Goal: Answer question/provide support: Share knowledge or assist other users

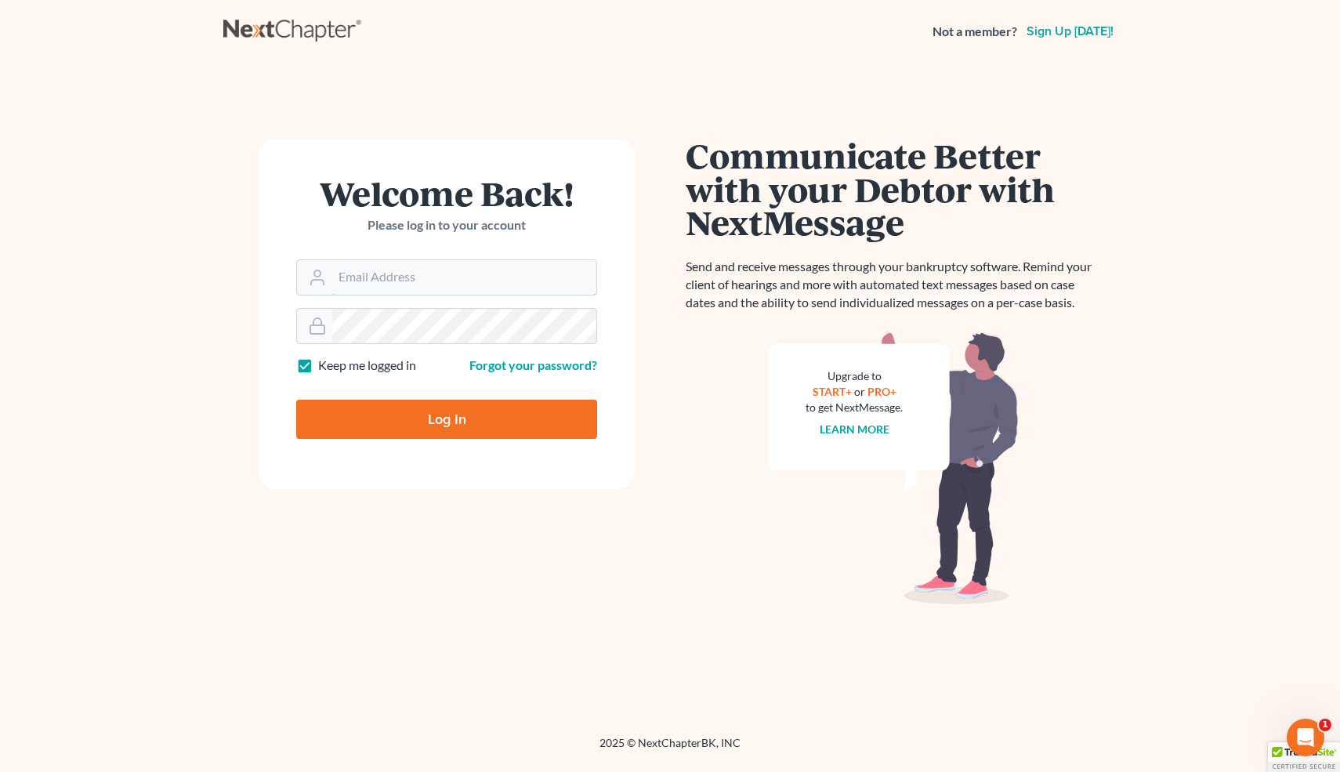
type input "info@bell-law.net"
click at [451, 423] on input "Log In" at bounding box center [446, 419] width 301 height 39
type input "Thinking..."
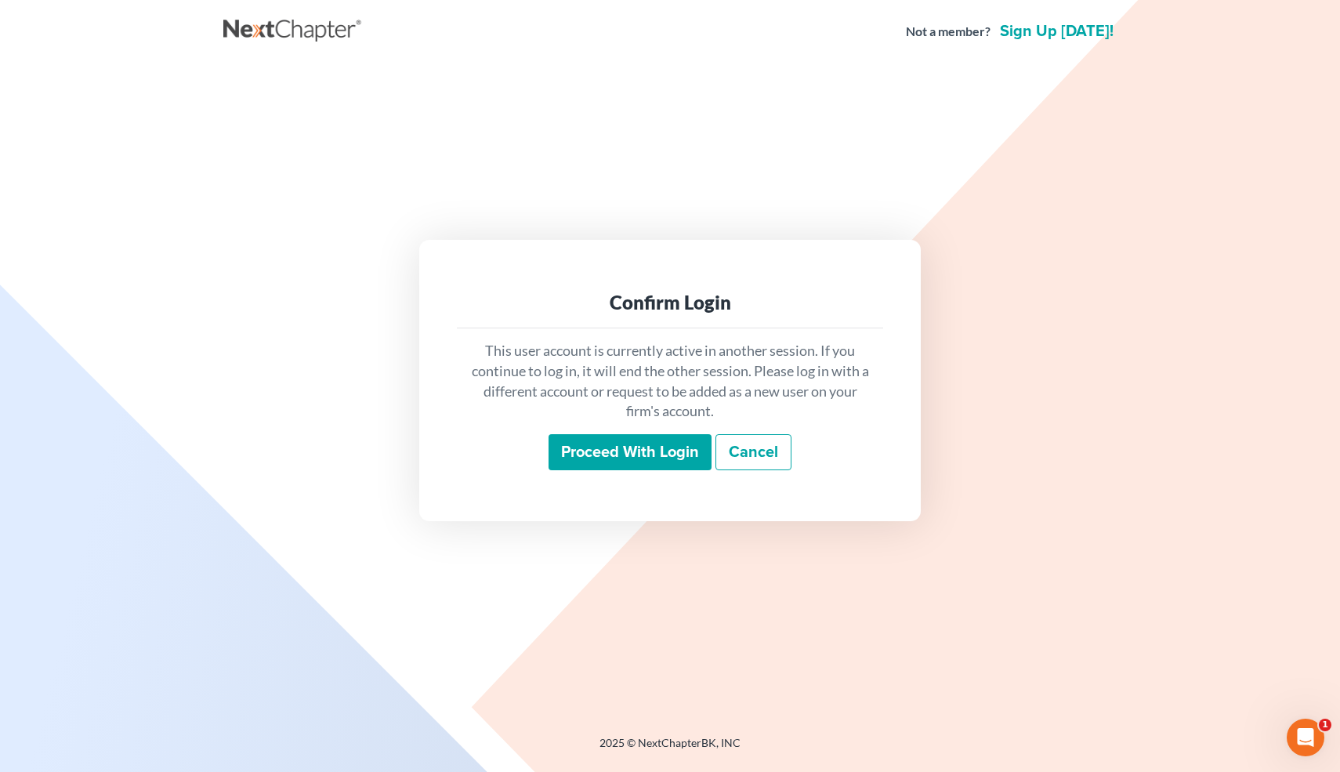
click at [568, 447] on input "Proceed with login" at bounding box center [629, 452] width 163 height 36
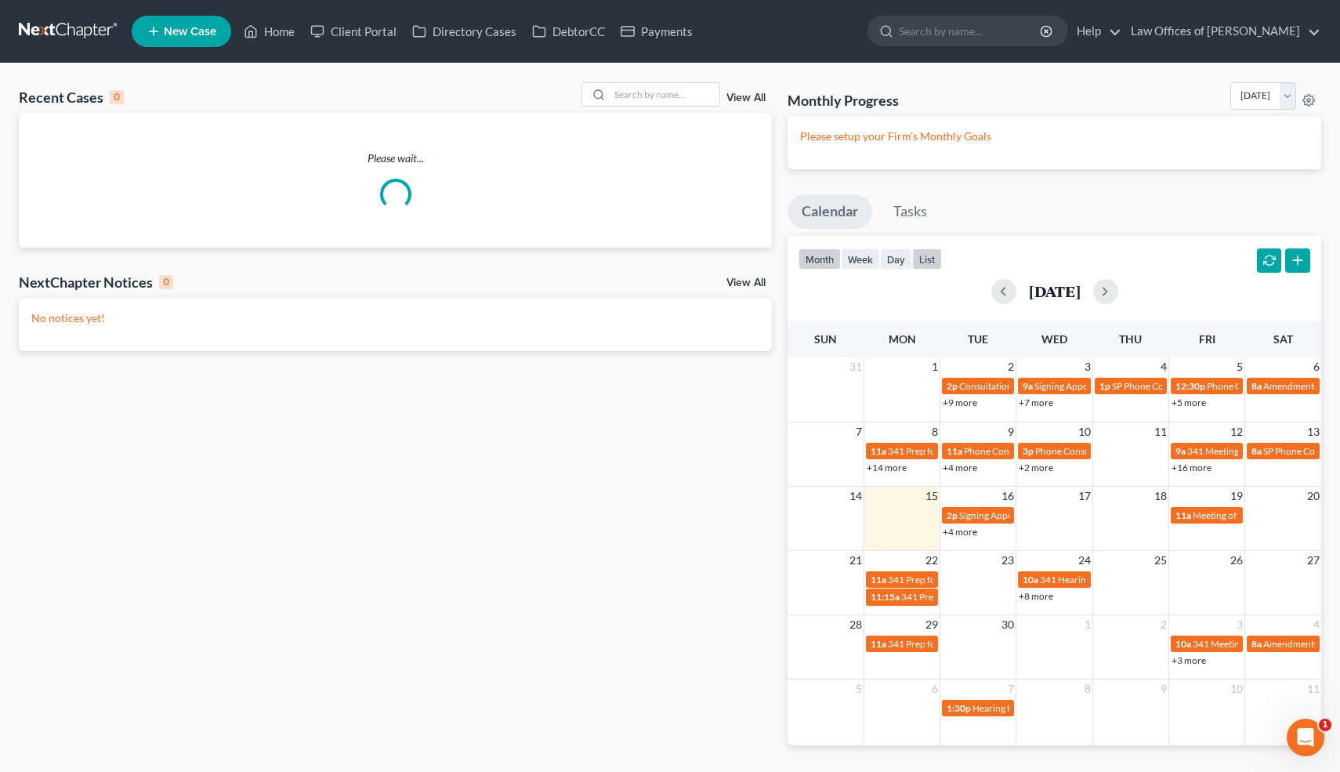
click at [926, 262] on button "list" at bounding box center [927, 258] width 30 height 21
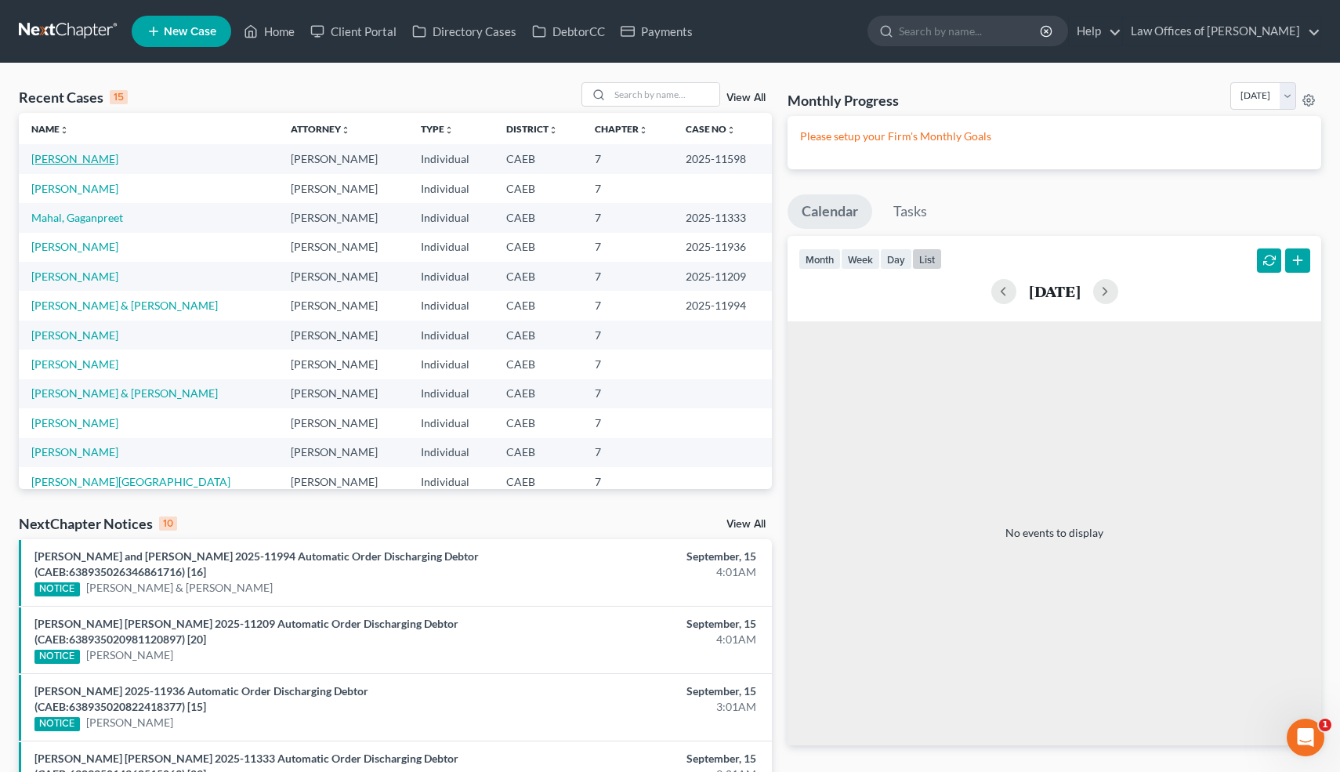
click at [76, 158] on link "[PERSON_NAME]" at bounding box center [74, 158] width 87 height 13
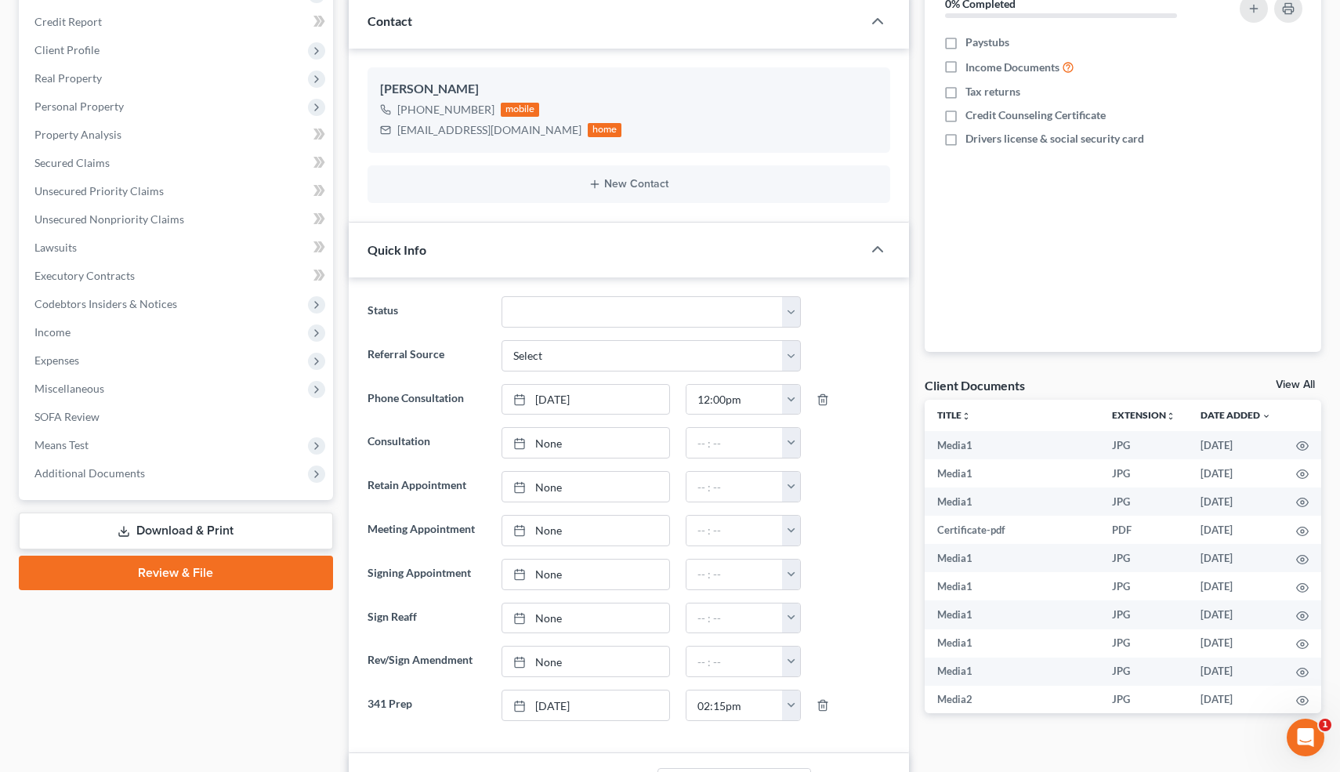
scroll to position [207, 0]
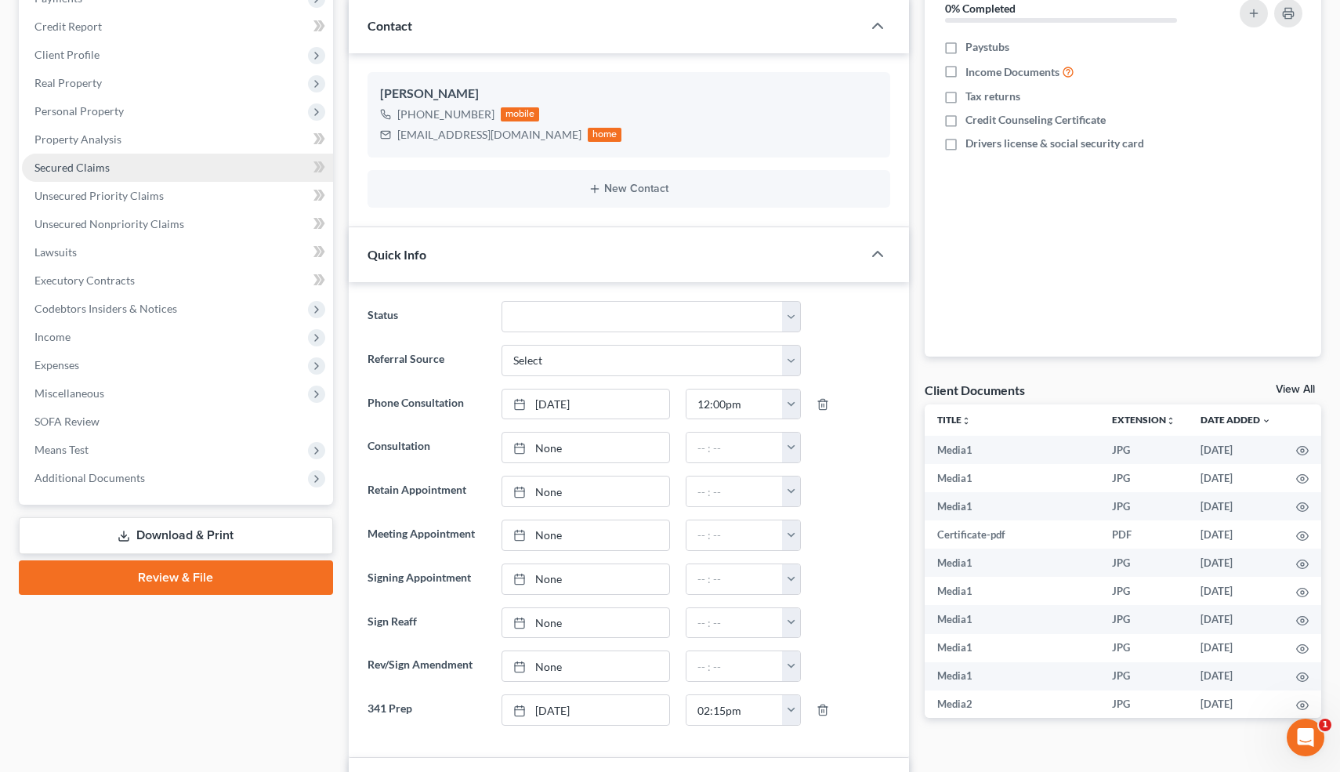
click at [99, 162] on span "Secured Claims" at bounding box center [71, 167] width 75 height 13
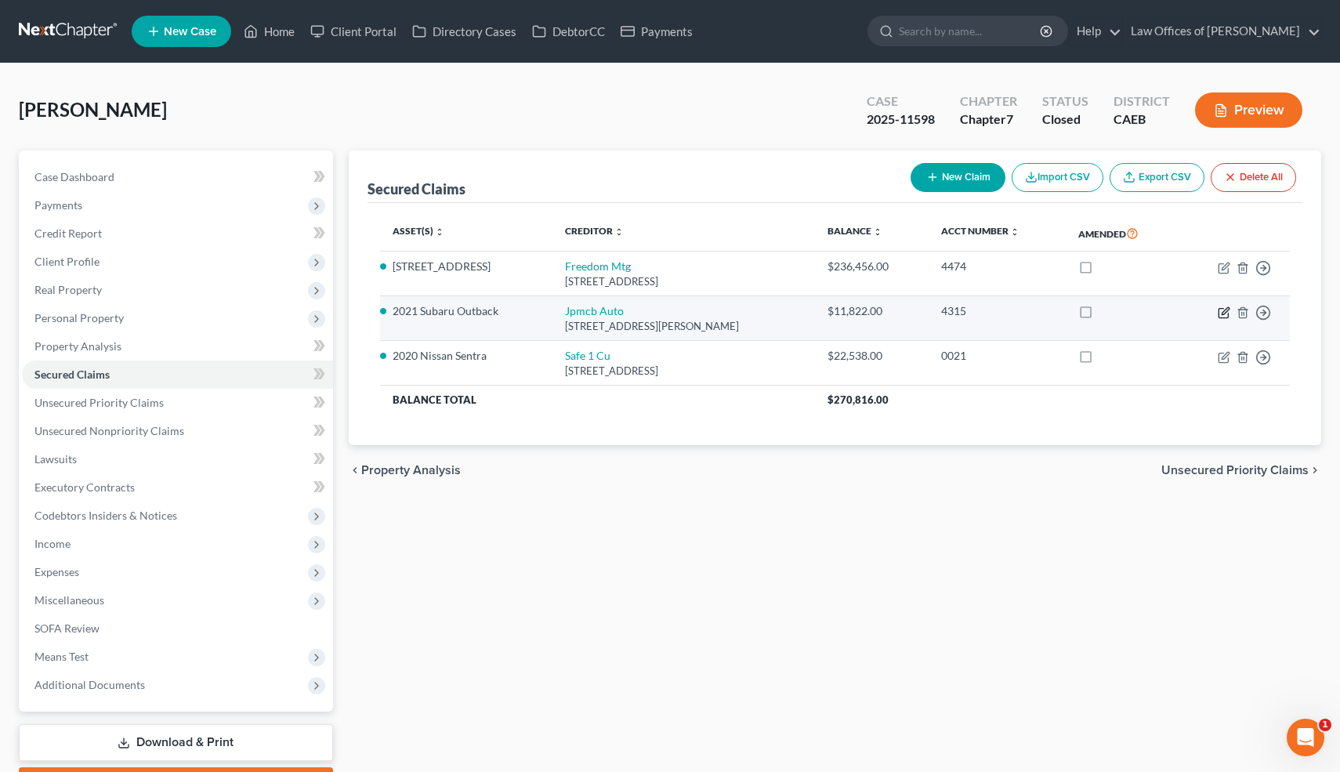
click at [1221, 313] on icon "button" at bounding box center [1224, 310] width 7 height 7
select select "35"
select select "0"
select select "4"
select select "0"
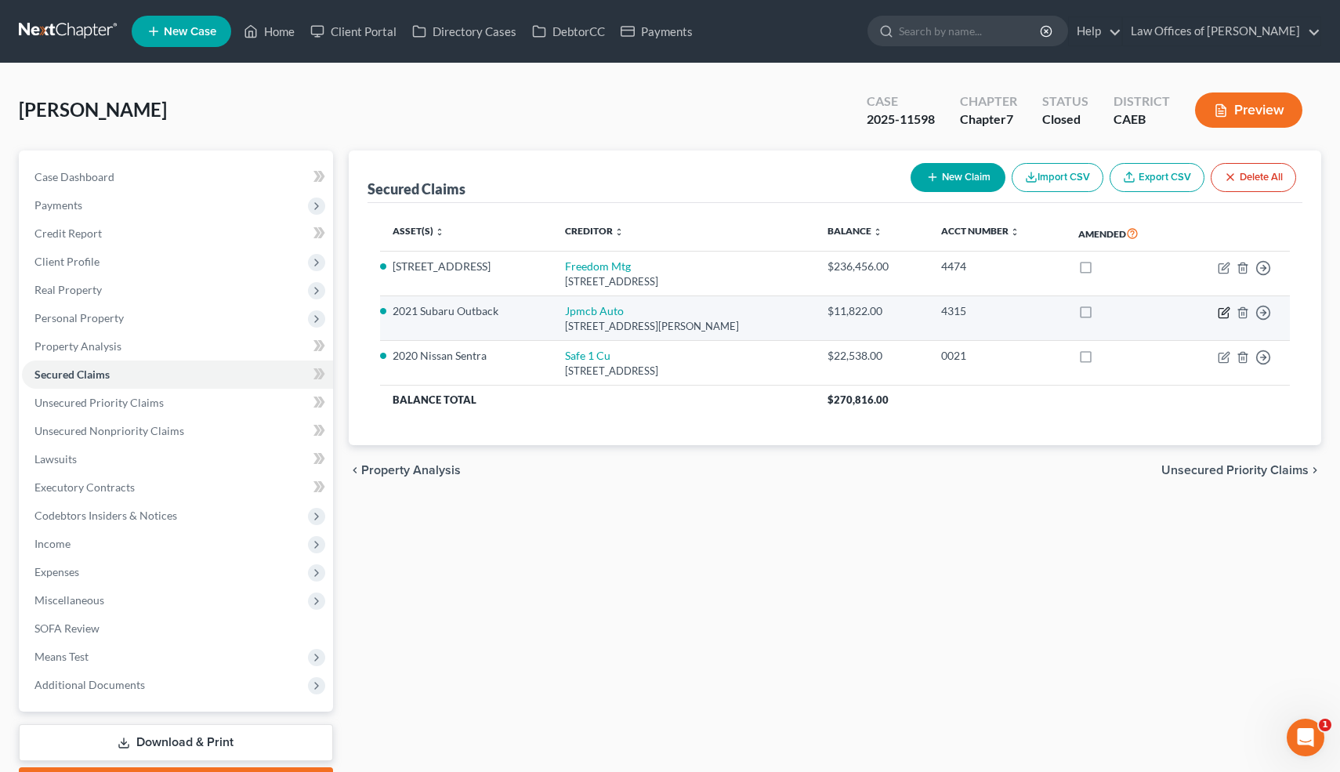
select select "0"
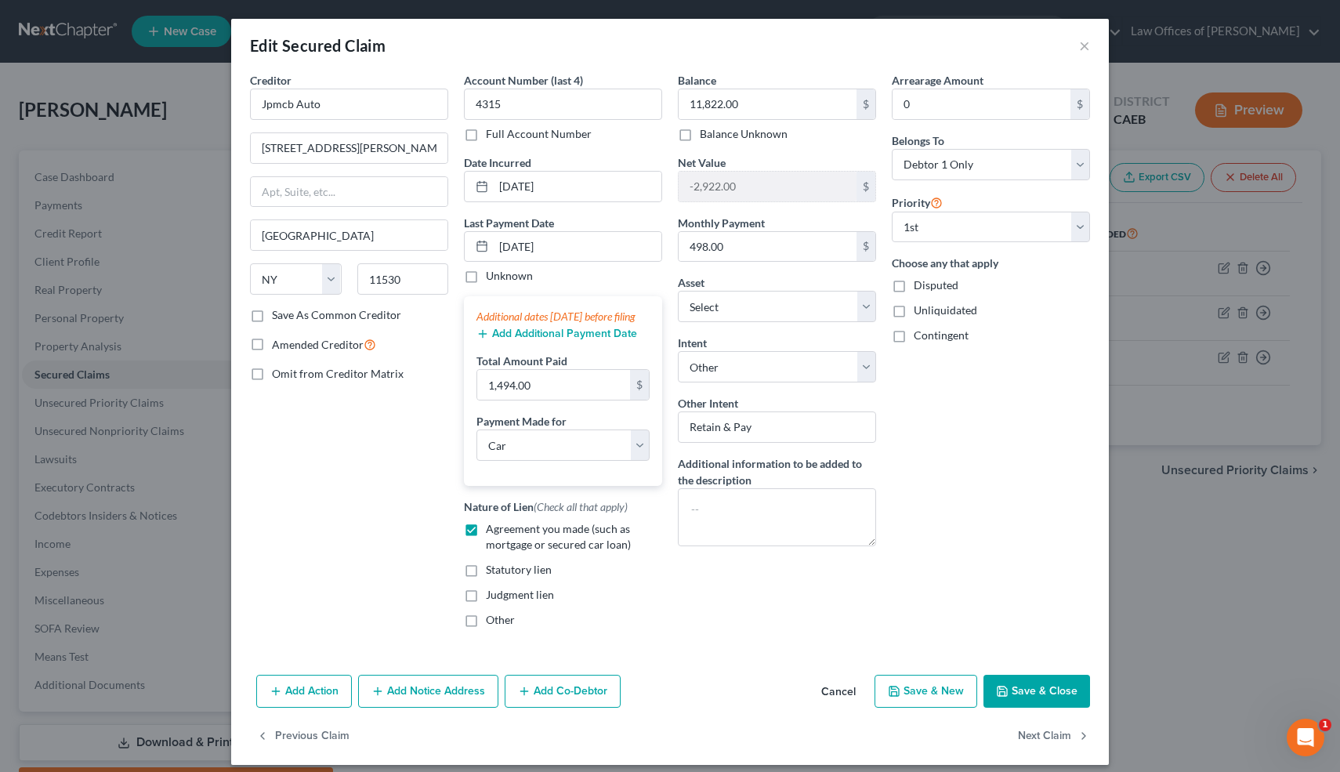
click at [837, 704] on button "Cancel" at bounding box center [839, 691] width 60 height 31
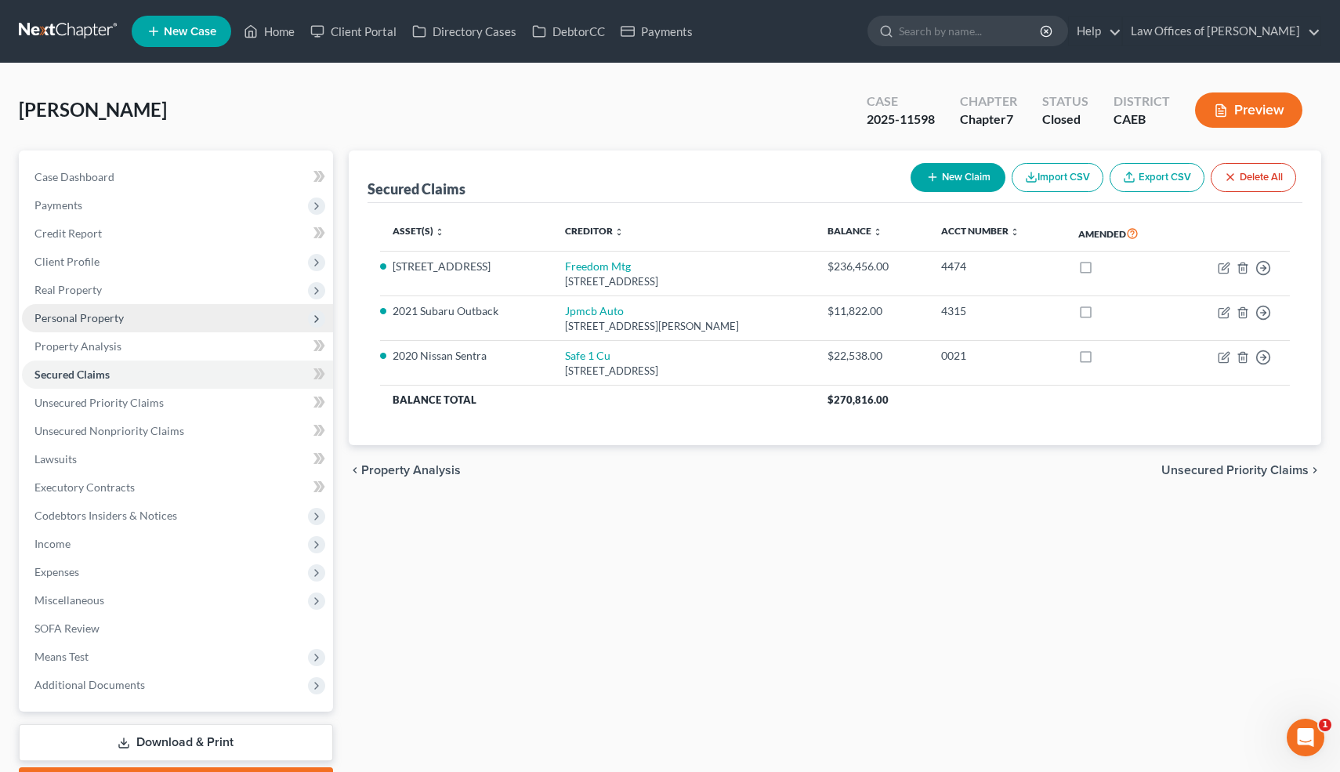
click at [127, 313] on span "Personal Property" at bounding box center [177, 318] width 311 height 28
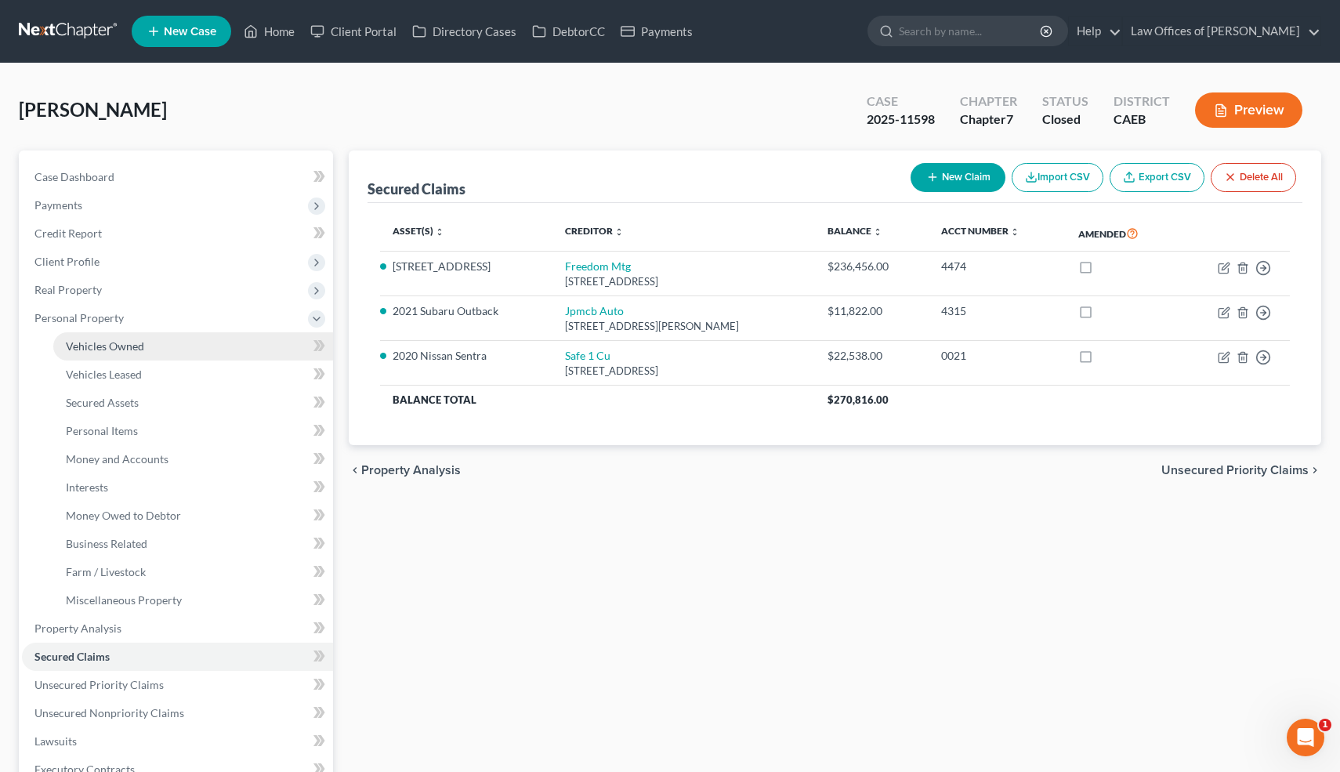
click at [124, 349] on span "Vehicles Owned" at bounding box center [105, 345] width 78 height 13
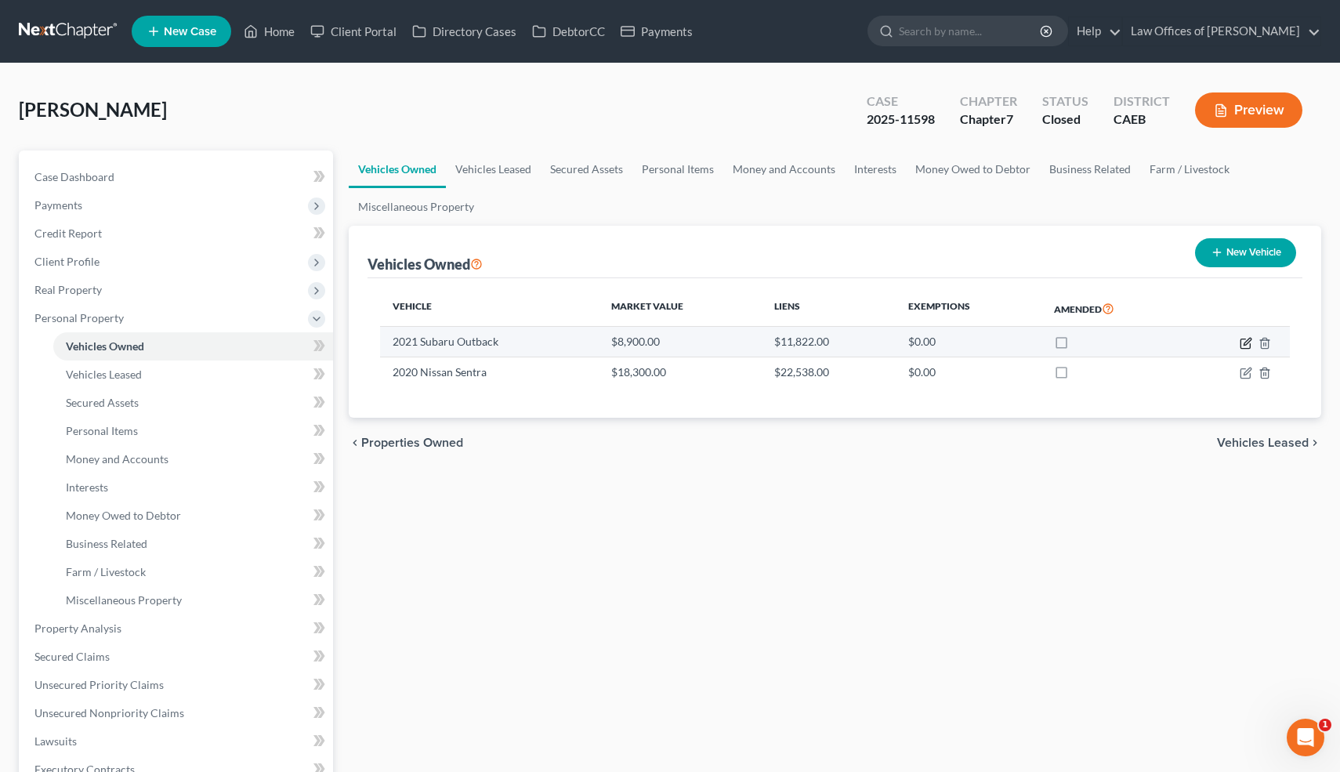
click at [1245, 343] on icon "button" at bounding box center [1245, 343] width 13 height 13
select select "0"
select select "5"
select select "2"
select select "0"
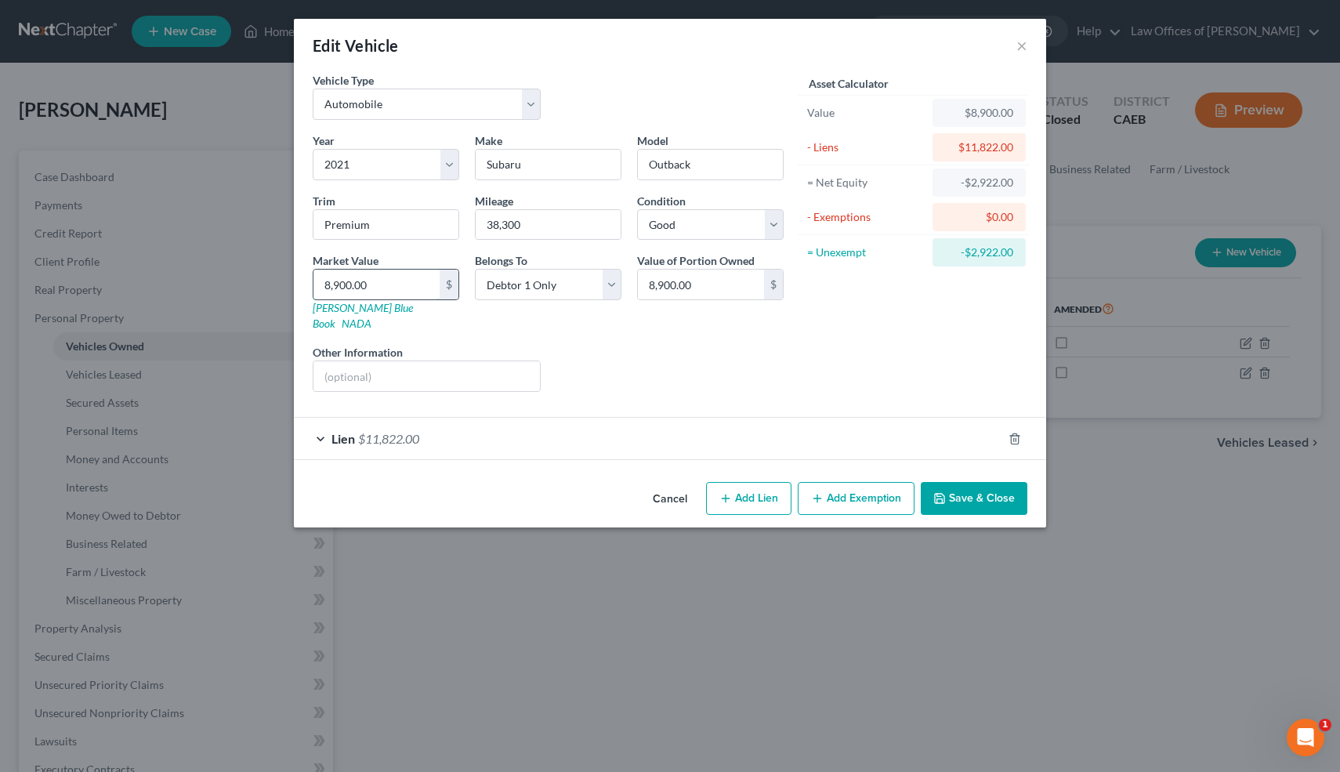
drag, startPoint x: 396, startPoint y: 283, endPoint x: 320, endPoint y: 279, distance: 76.9
click at [320, 279] on input "8,900.00" at bounding box center [376, 285] width 126 height 30
type input "2"
type input "2.00"
type input "22"
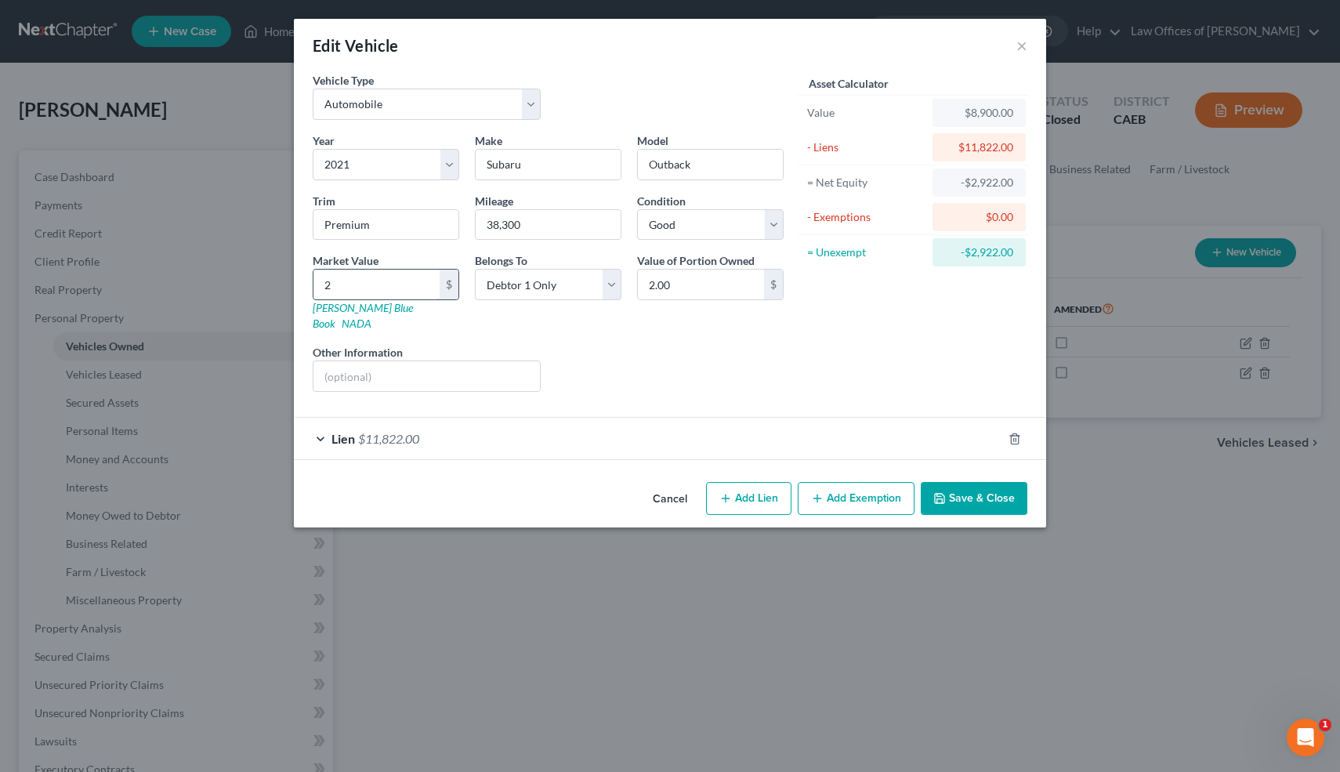
type input "22.00"
type input "220"
type input "220.00"
type input "2200"
type input "2,200.00"
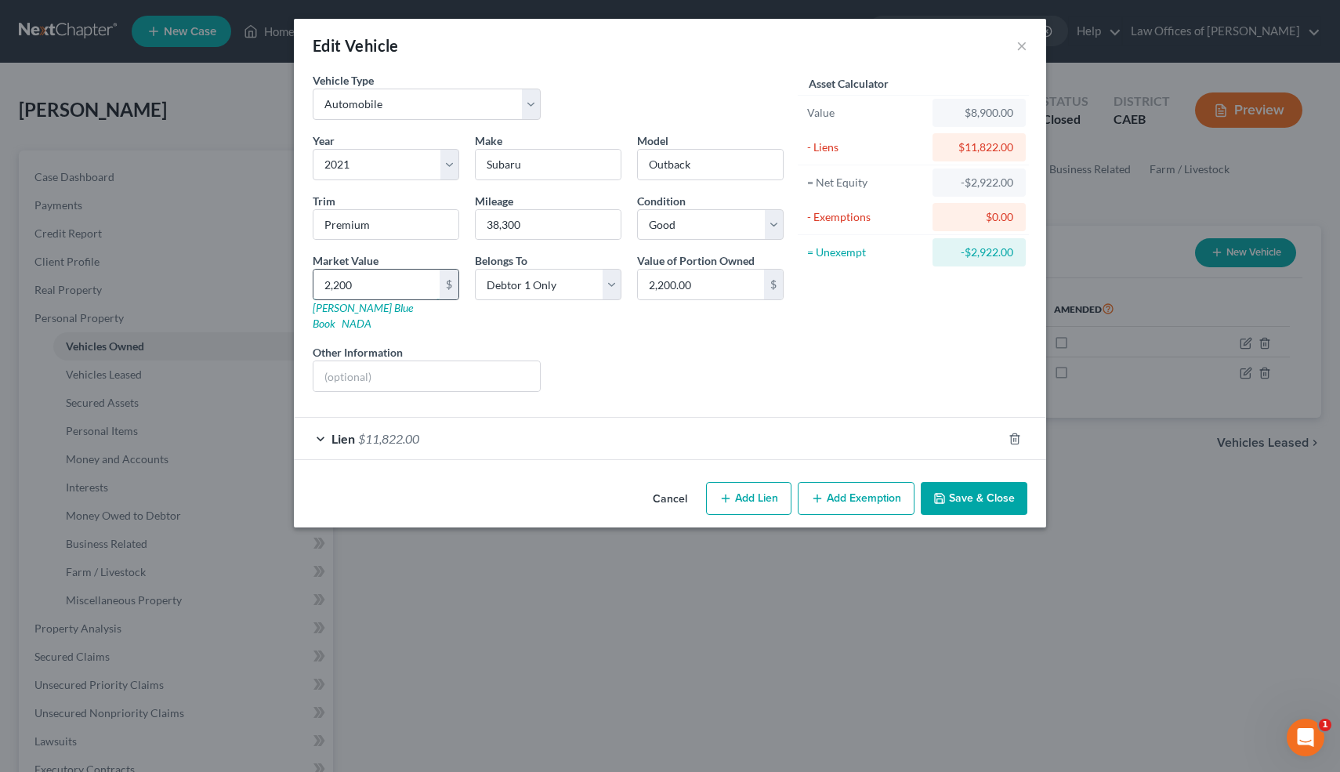
type input "2,2000"
type input "22,000.00"
type input "22,000"
click at [950, 482] on button "Save & Close" at bounding box center [974, 498] width 107 height 33
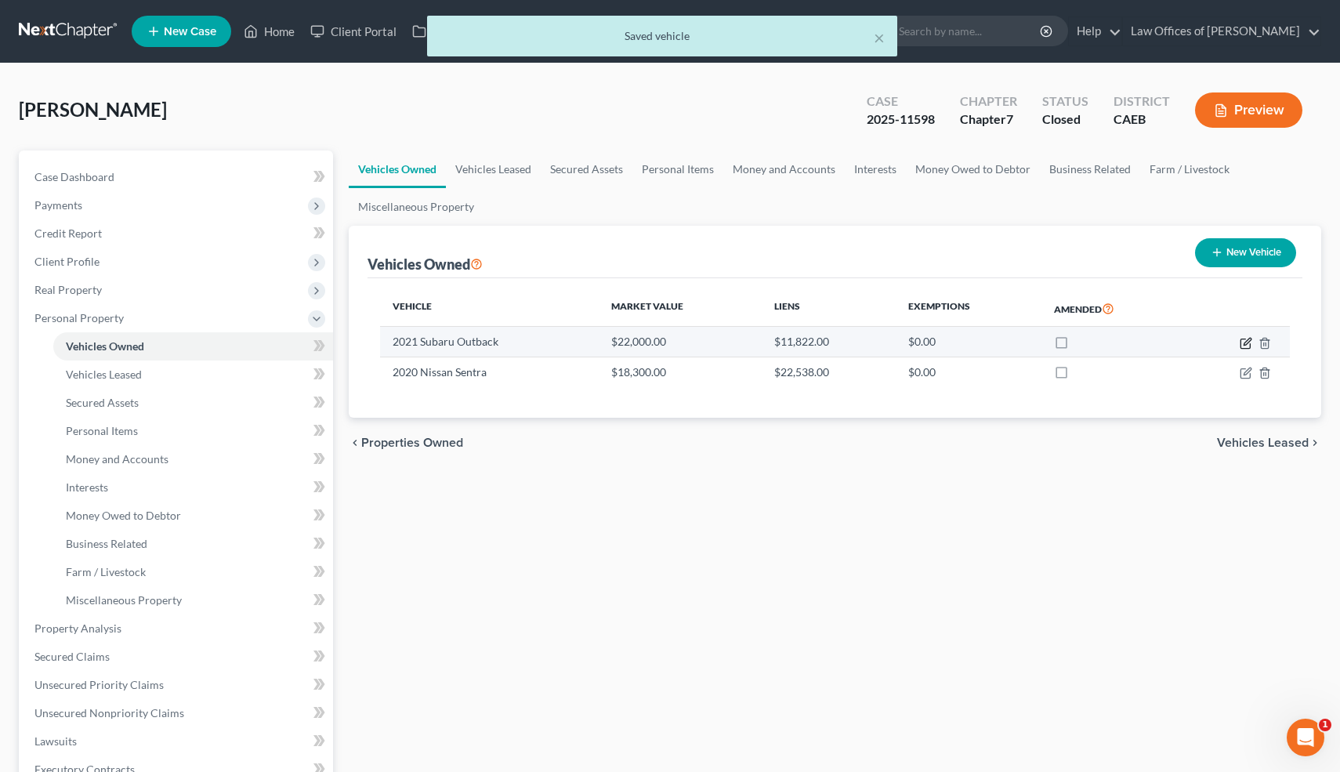
click at [1245, 340] on icon "button" at bounding box center [1245, 343] width 13 height 13
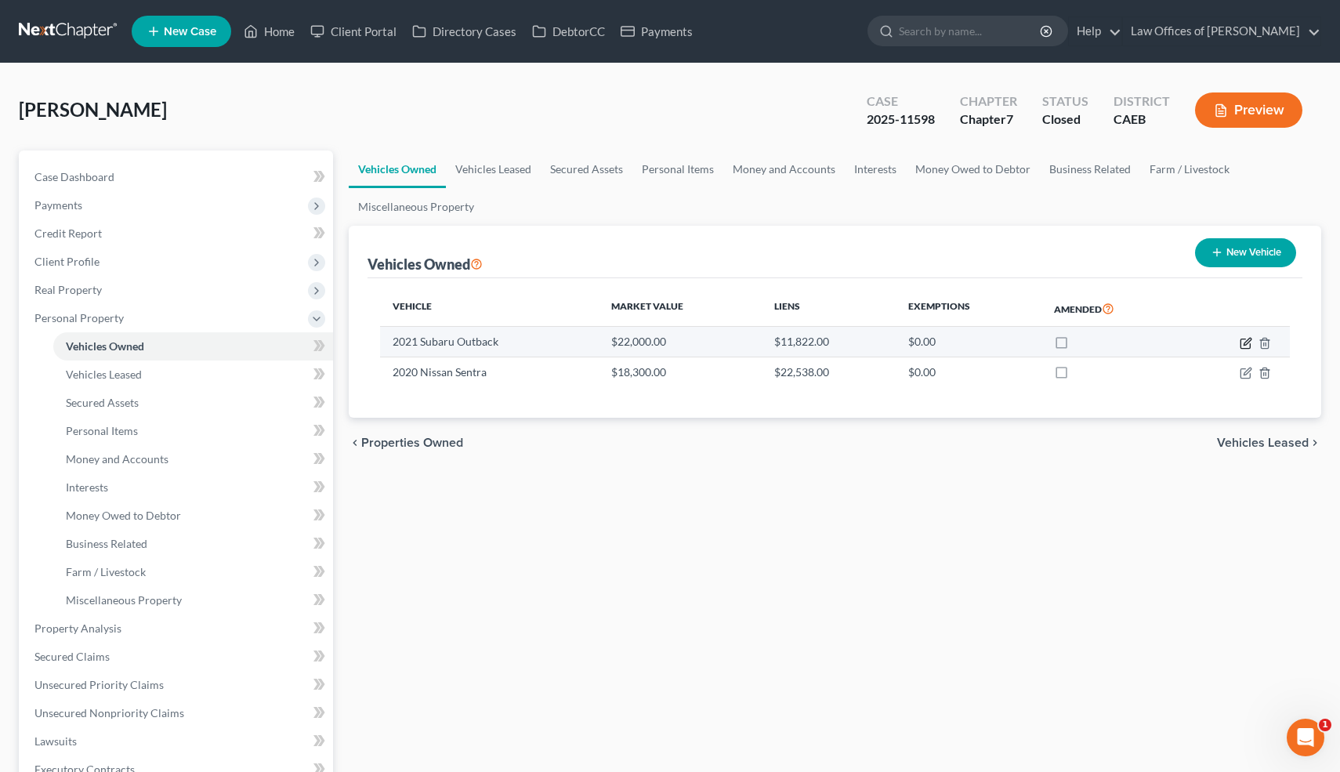
select select "0"
select select "5"
select select "2"
select select "0"
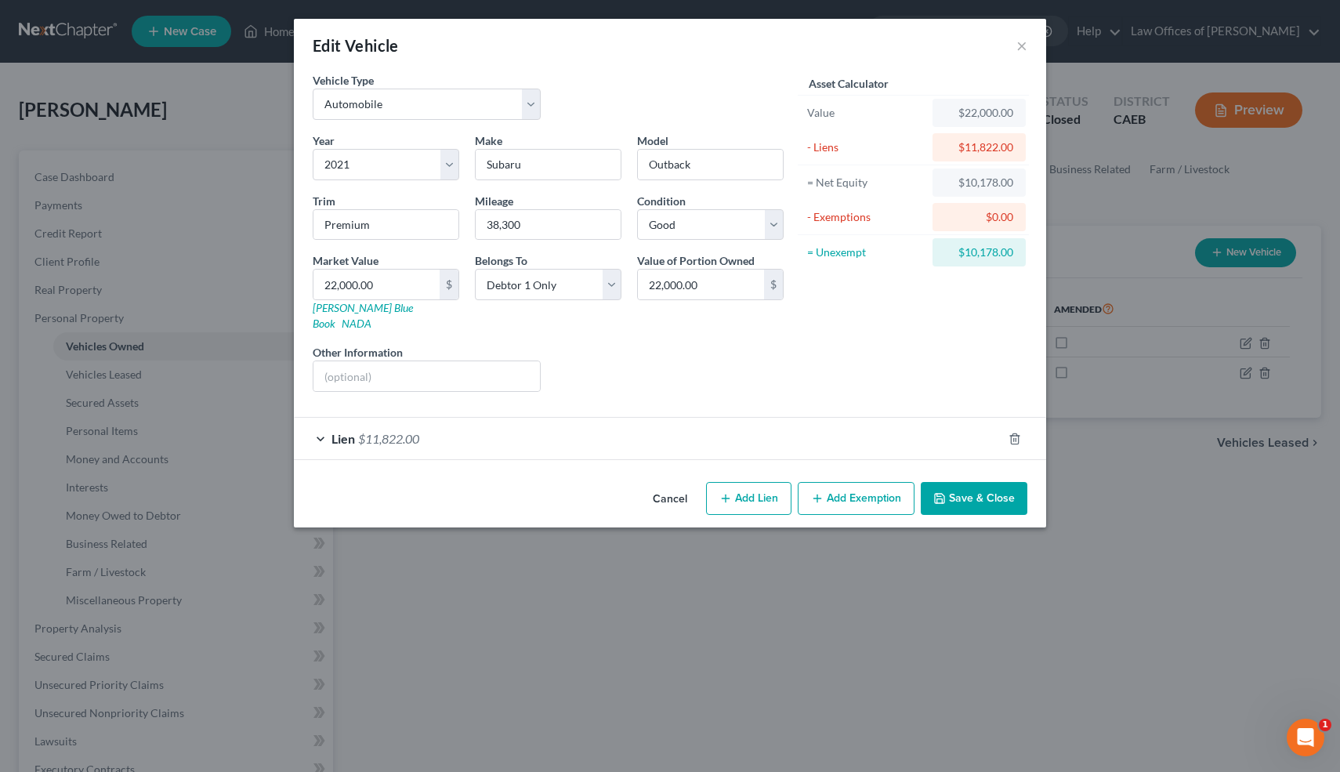
click at [836, 482] on button "Add Exemption" at bounding box center [856, 498] width 117 height 33
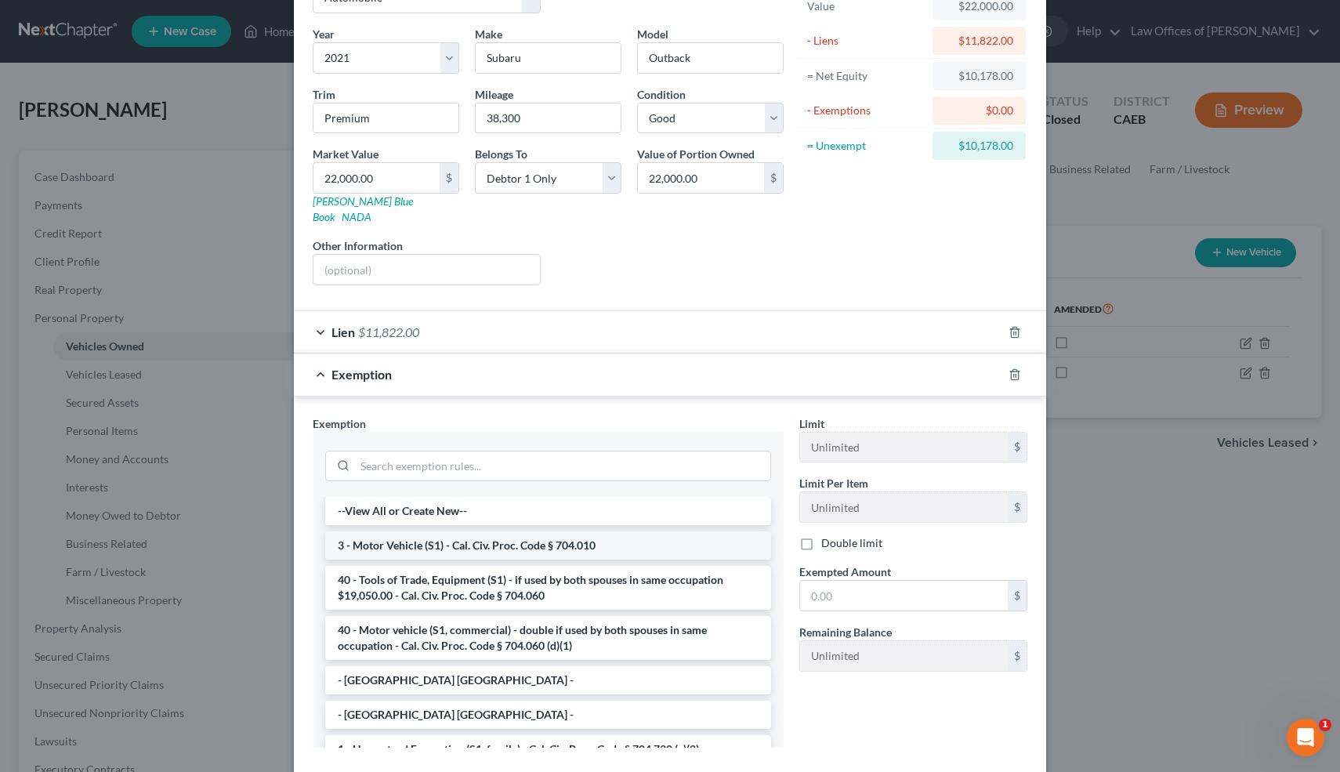
click at [572, 534] on li "3 - Motor Vehicle (S1) - Cal. Civ. Proc. Code § 704.010" at bounding box center [548, 545] width 446 height 28
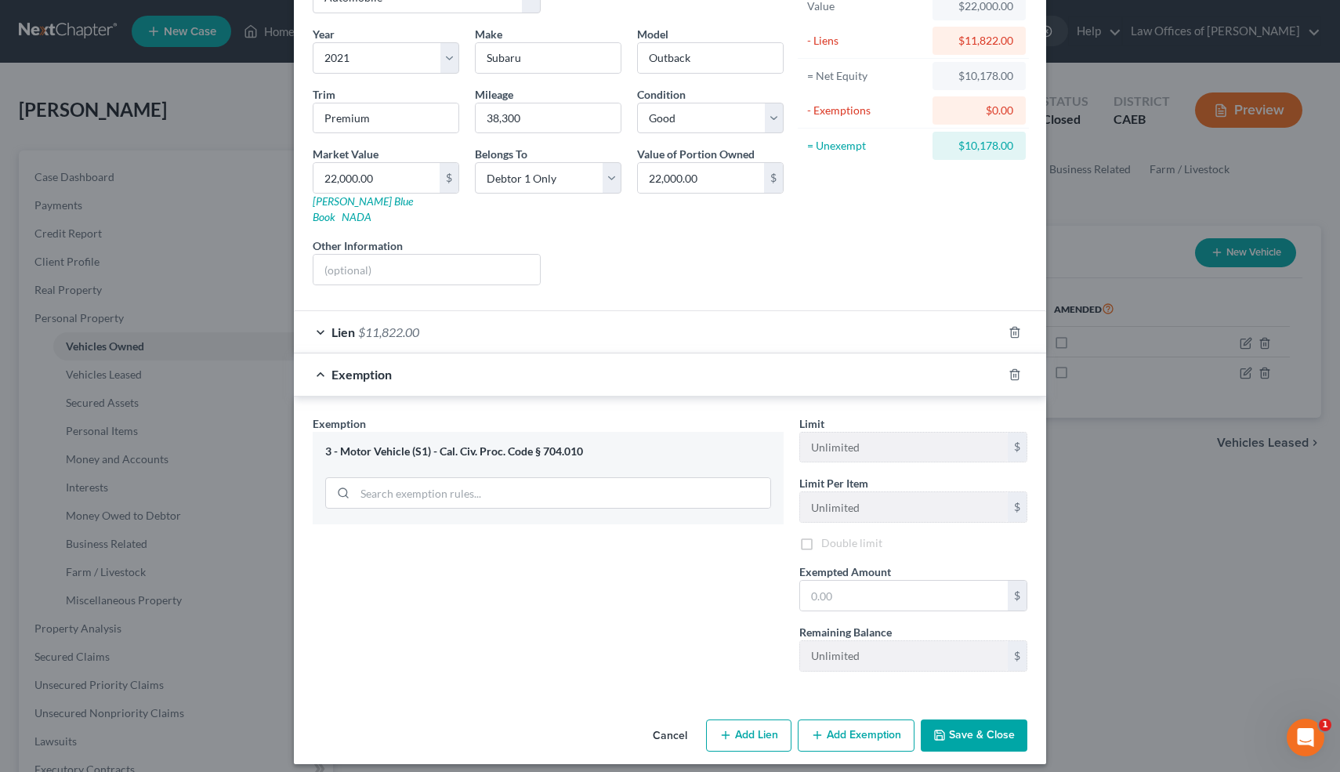
scroll to position [104, 0]
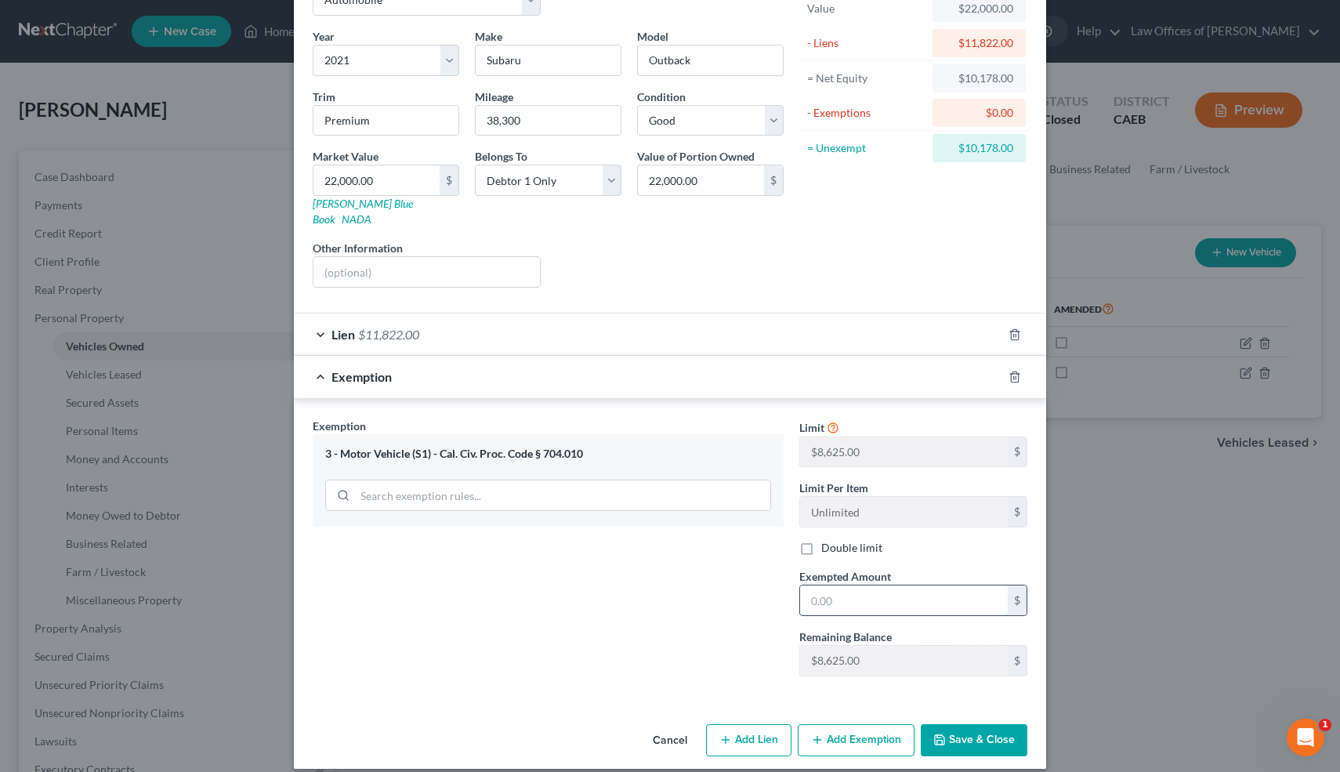
click at [848, 585] on input "text" at bounding box center [904, 600] width 208 height 30
type input "8,625"
click at [979, 727] on button "Save & Close" at bounding box center [974, 740] width 107 height 33
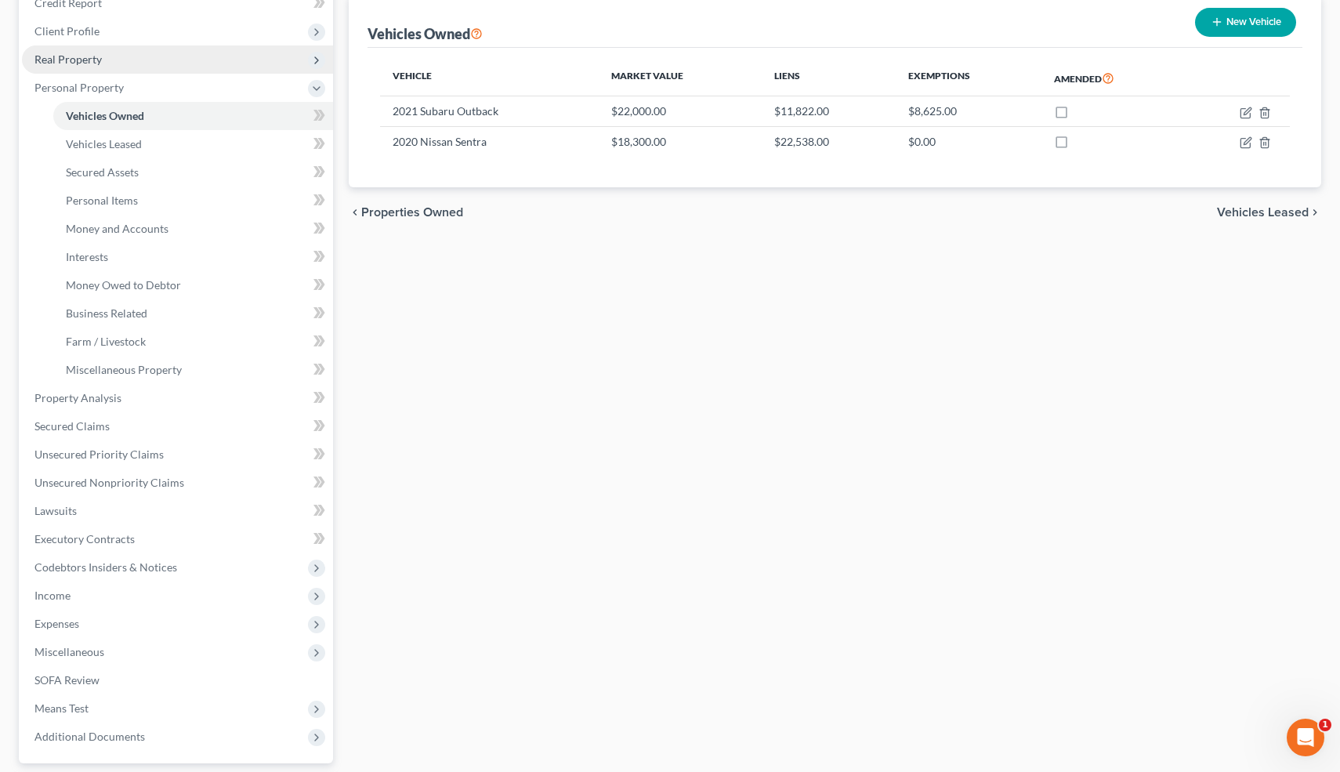
scroll to position [234, 0]
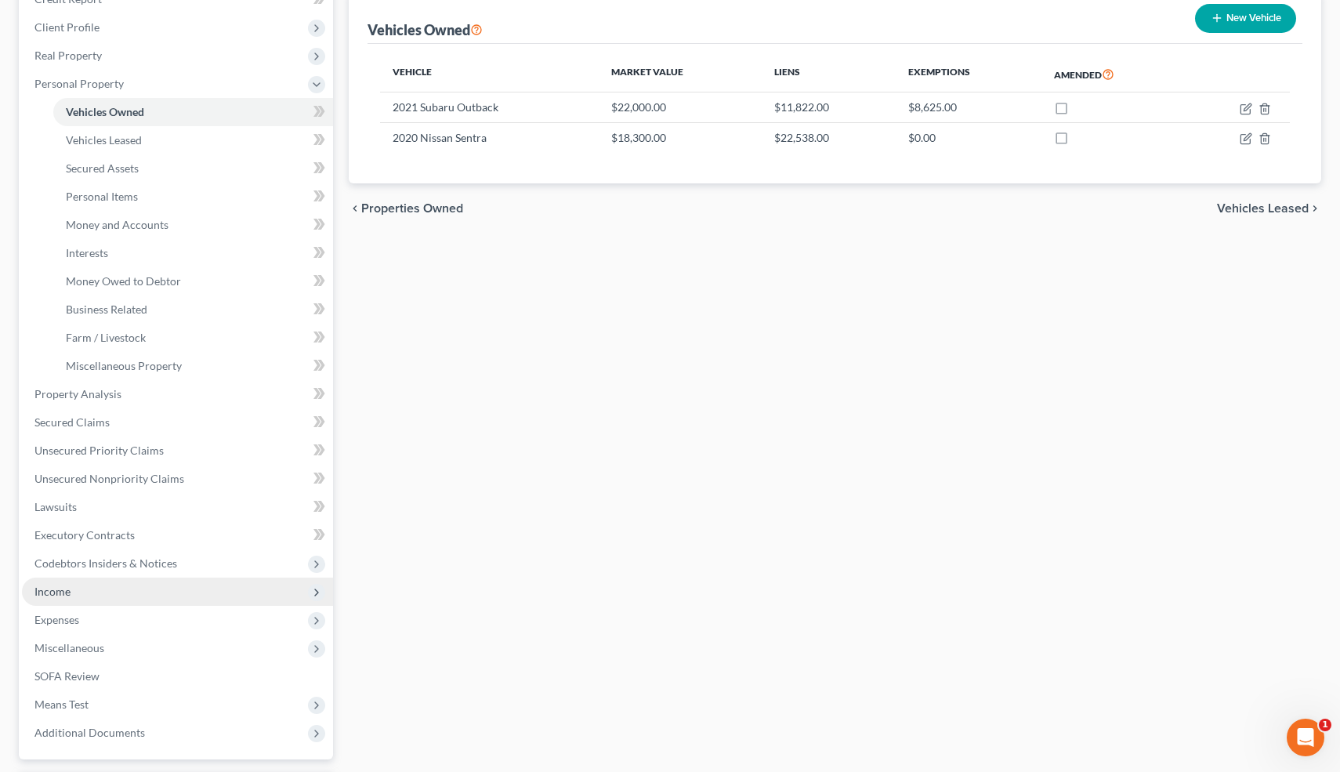
click at [50, 591] on span "Income" at bounding box center [52, 590] width 36 height 13
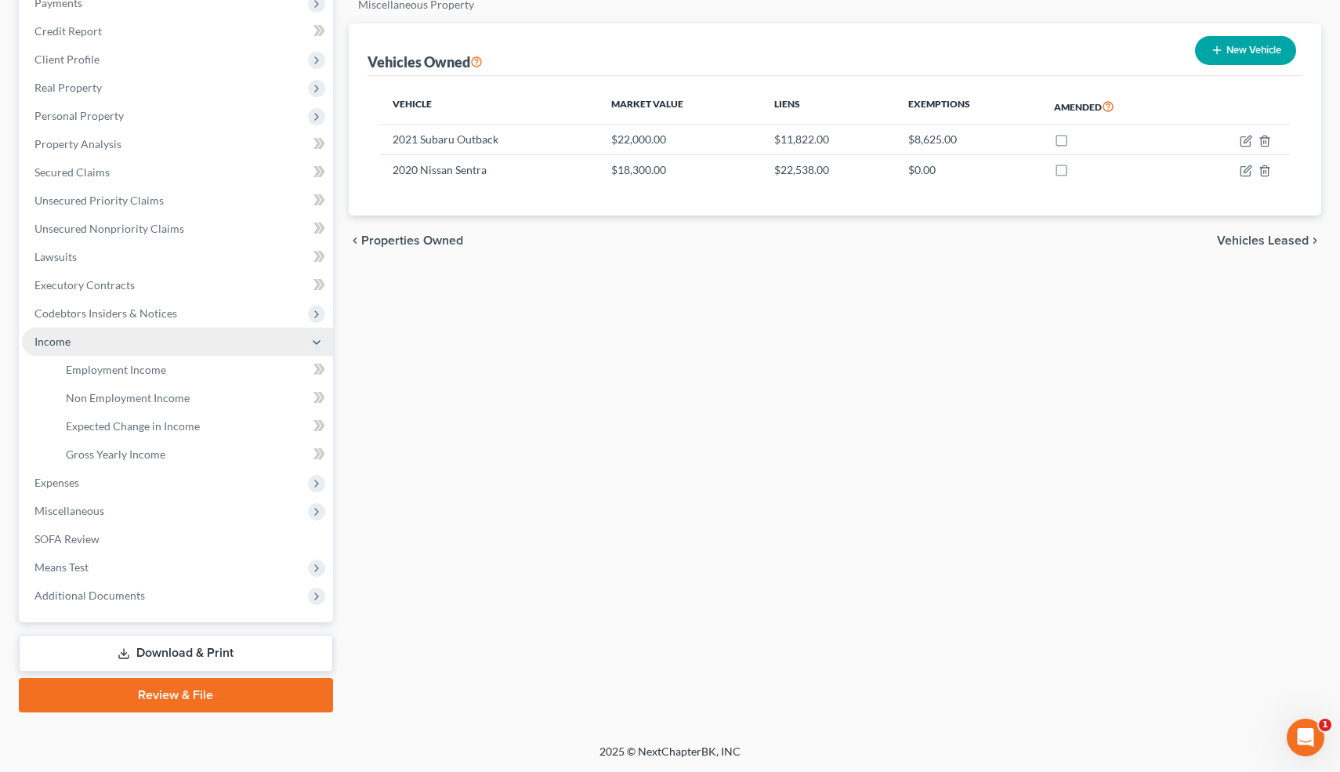
scroll to position [201, 0]
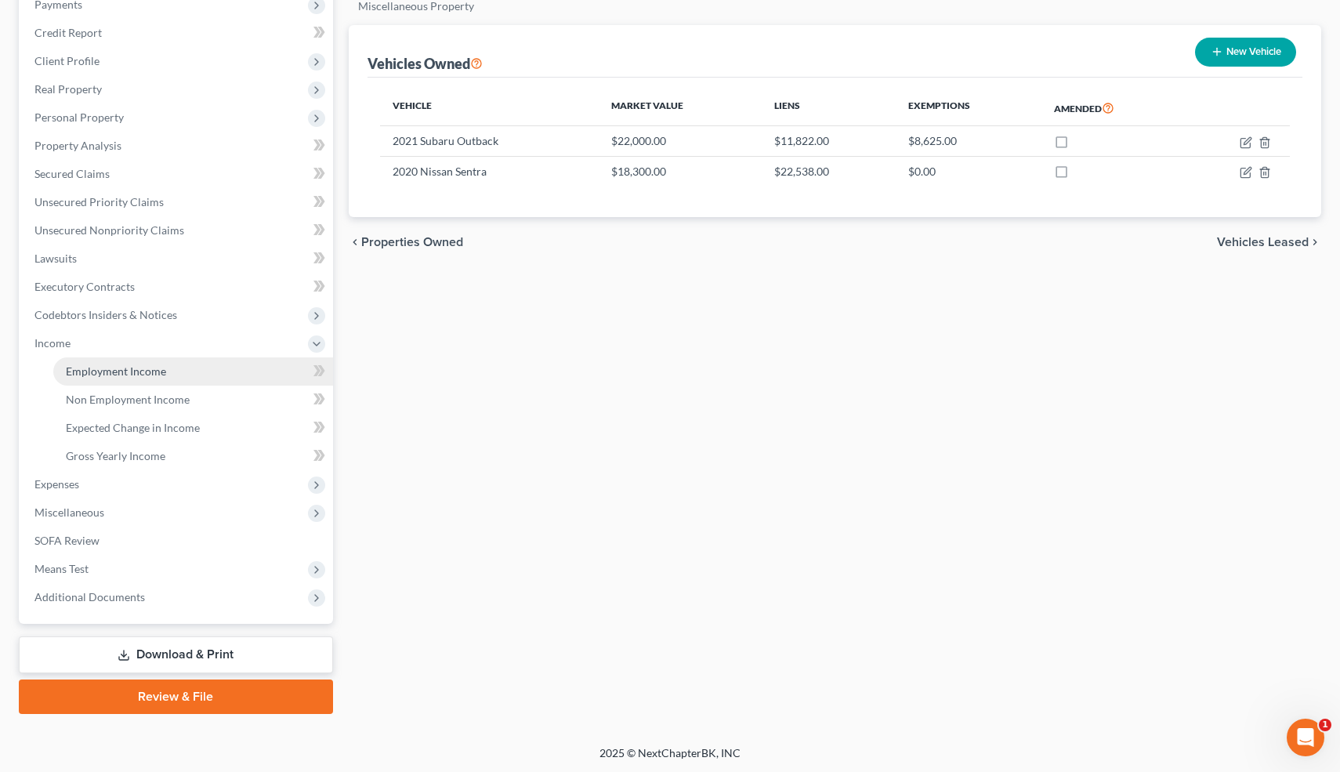
click at [153, 366] on span "Employment Income" at bounding box center [116, 370] width 100 height 13
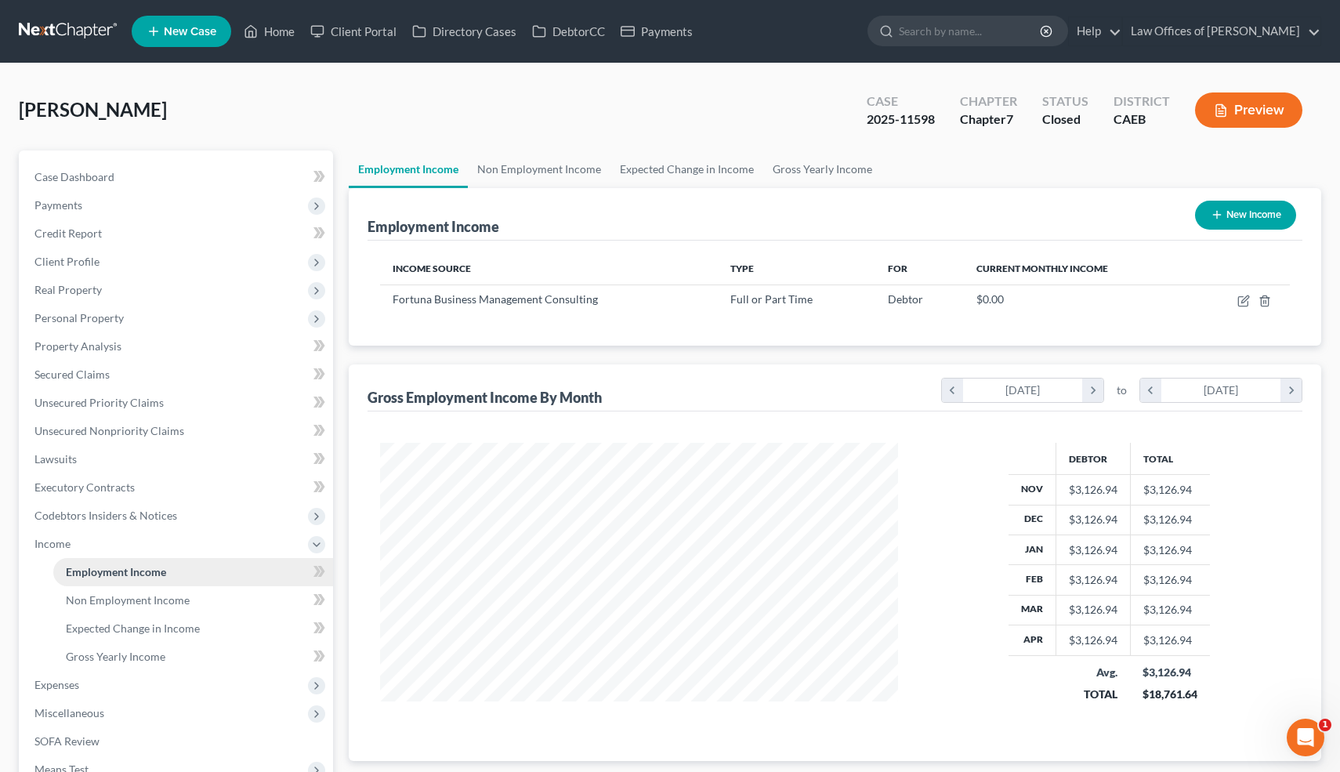
scroll to position [280, 549]
click at [91, 174] on span "Case Dashboard" at bounding box center [74, 176] width 80 height 13
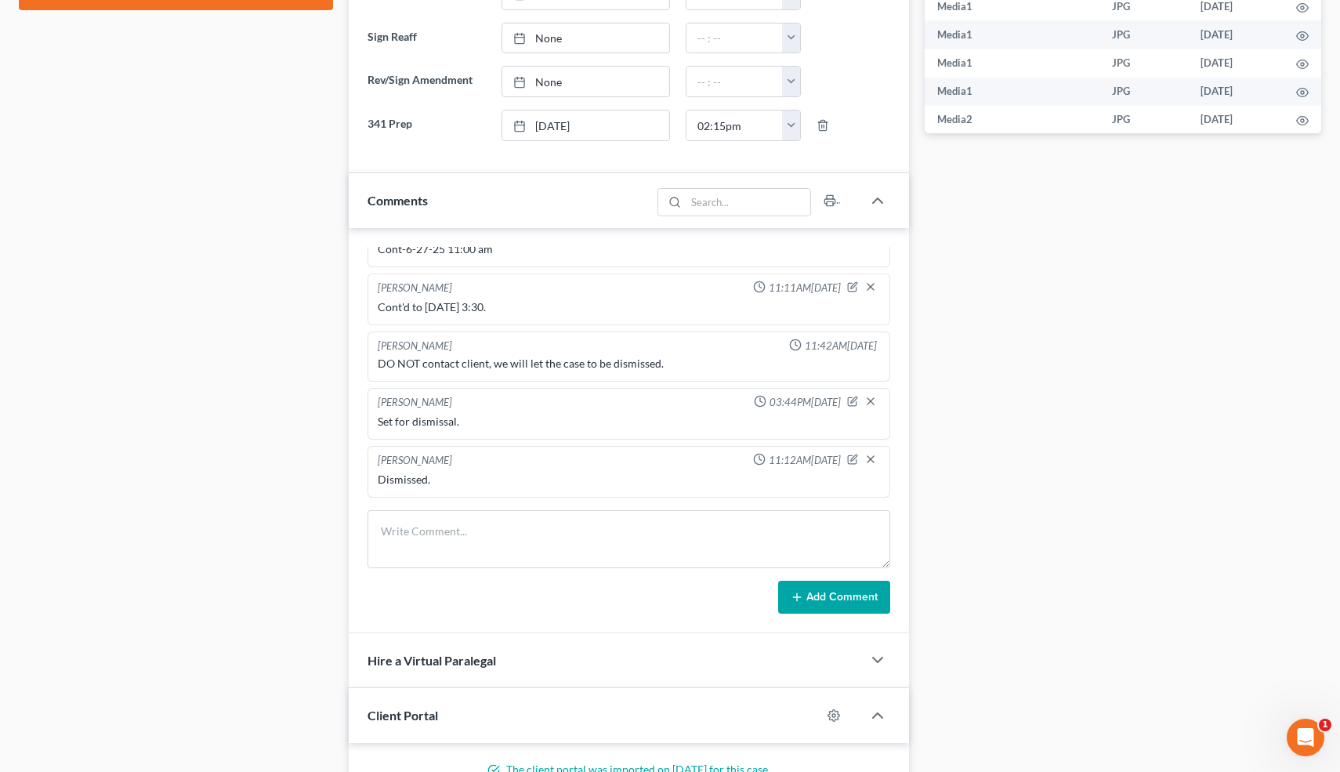
scroll to position [792, 0]
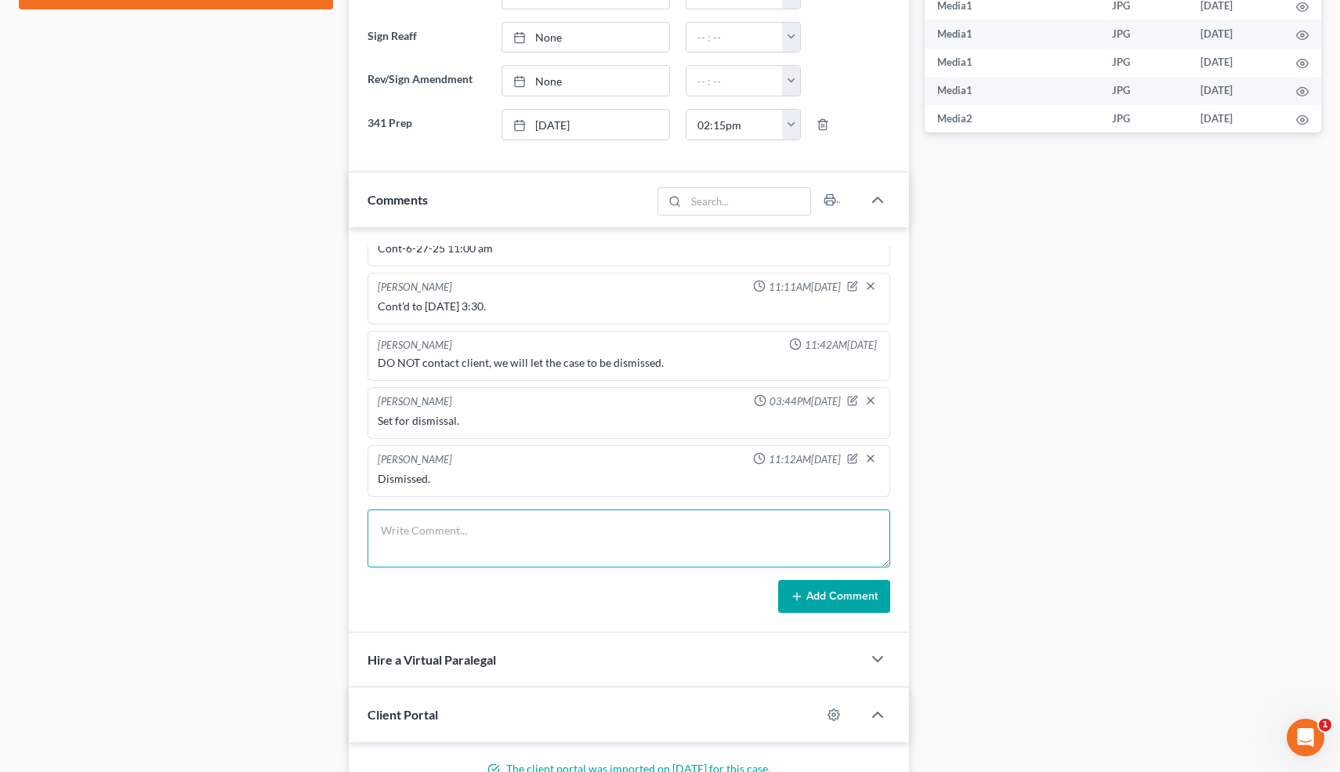
click at [408, 539] on textarea at bounding box center [628, 538] width 523 height 58
click at [468, 530] on textarea "Now on PFL+EDD=3000" at bounding box center [628, 538] width 523 height 58
click at [494, 538] on textarea "Now on PFL=3000" at bounding box center [628, 538] width 523 height 58
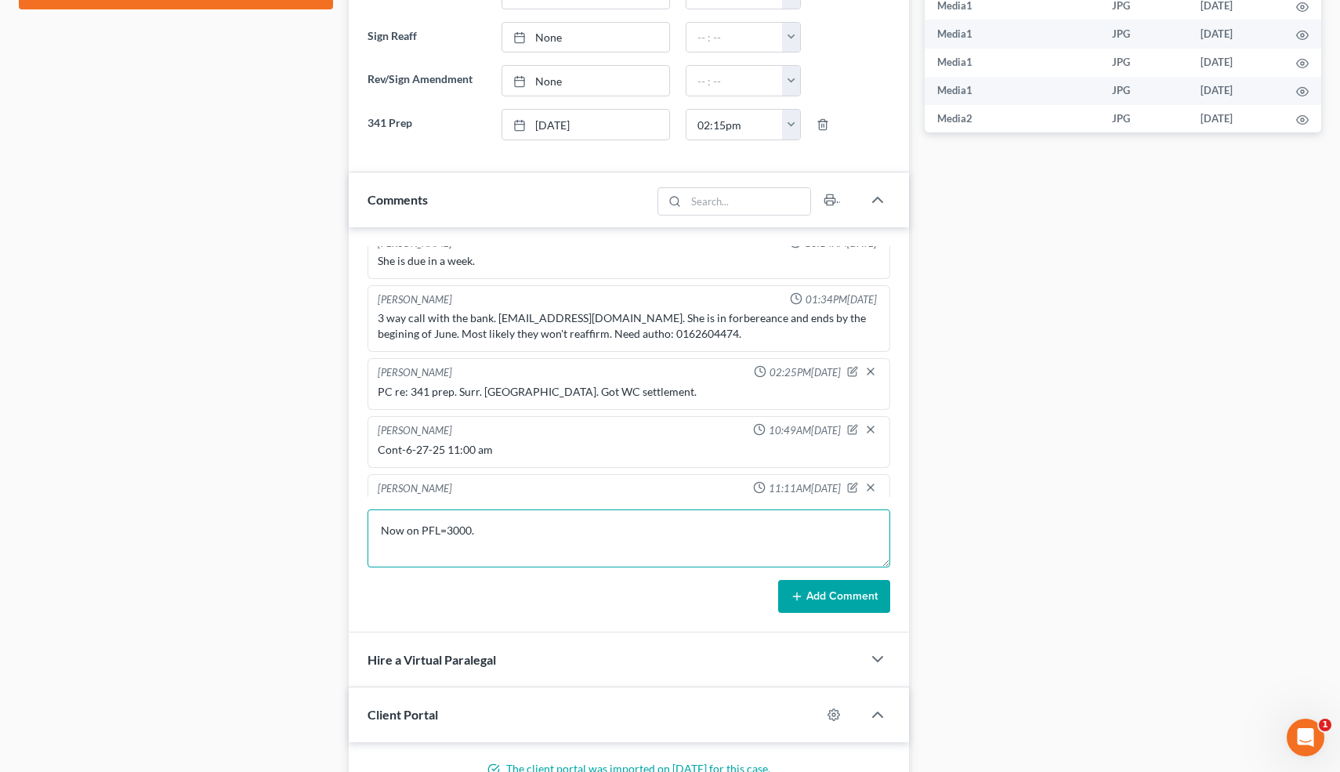
scroll to position [0, 0]
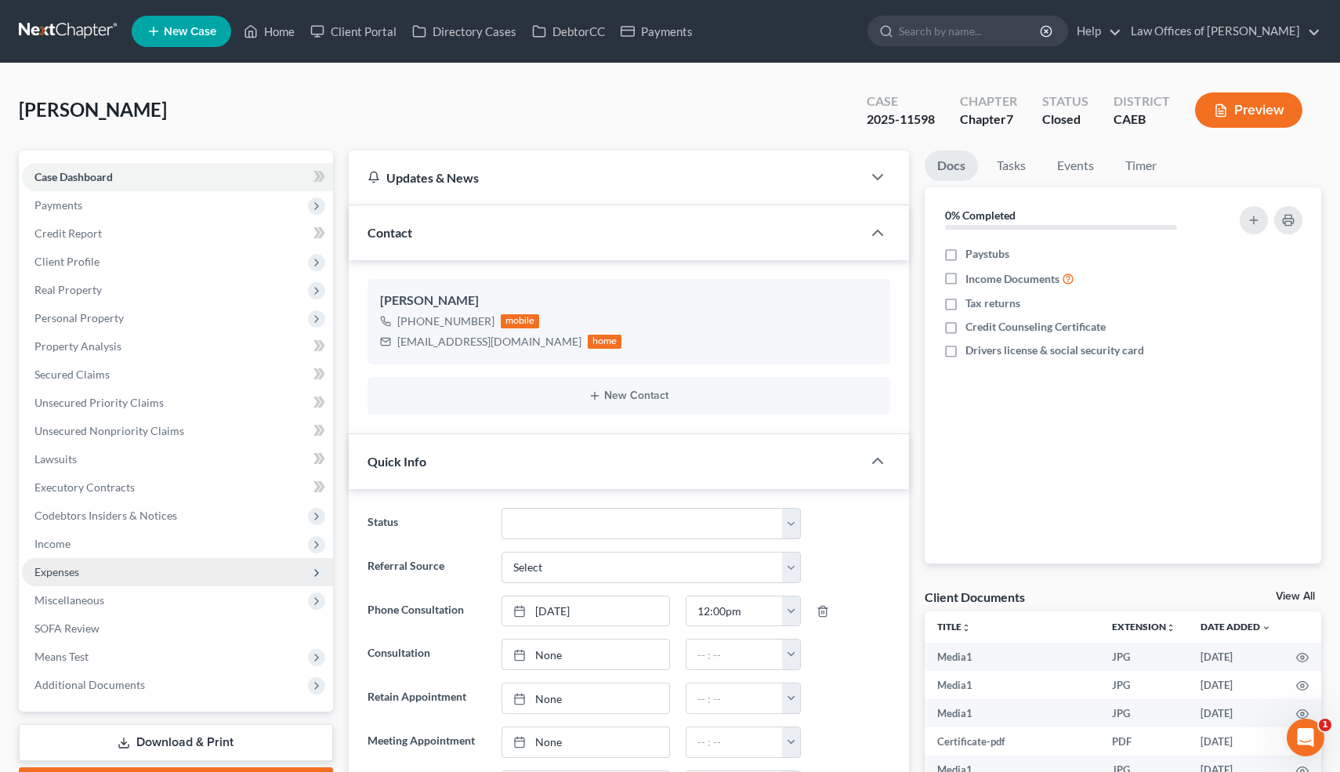
type textarea "Now on PFL=3000."
click at [73, 579] on span "Expenses" at bounding box center [177, 572] width 311 height 28
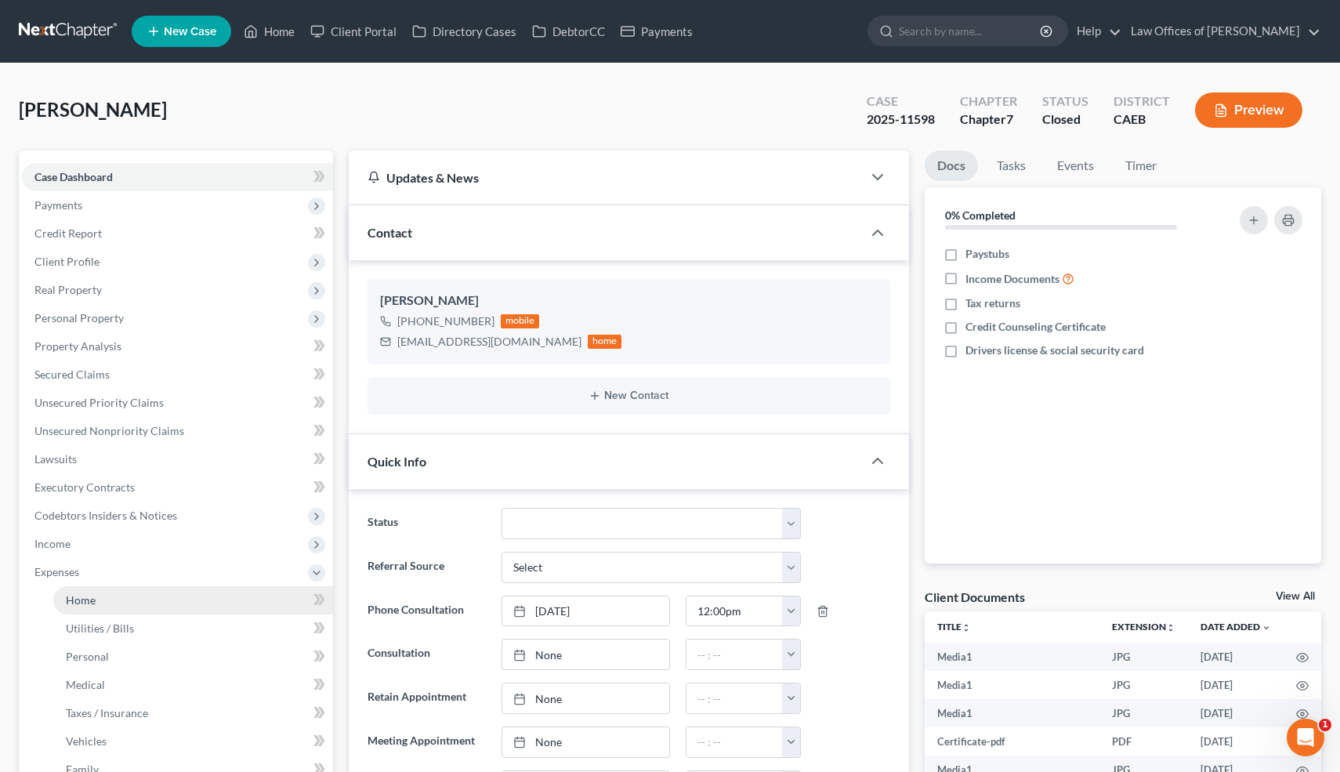
click at [81, 597] on span "Home" at bounding box center [81, 599] width 30 height 13
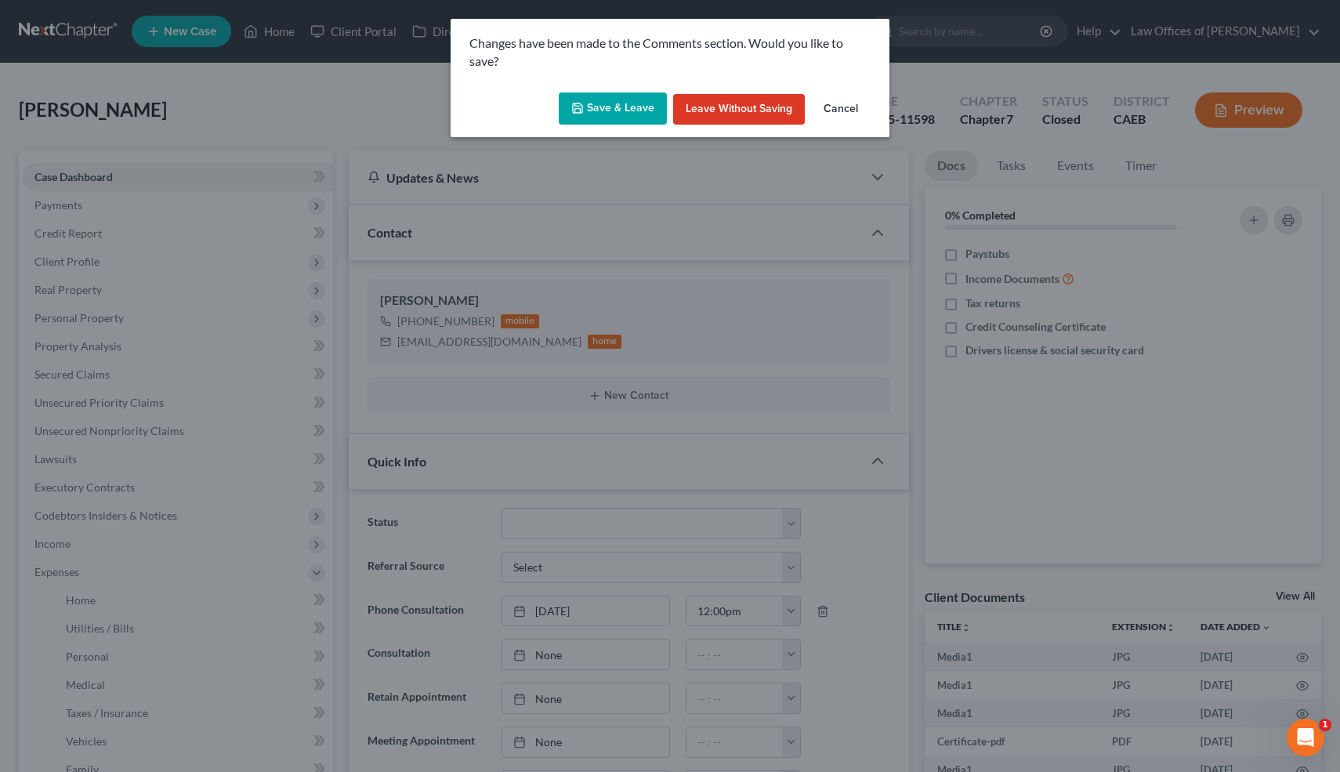
click at [601, 100] on button "Save & Leave" at bounding box center [613, 108] width 108 height 33
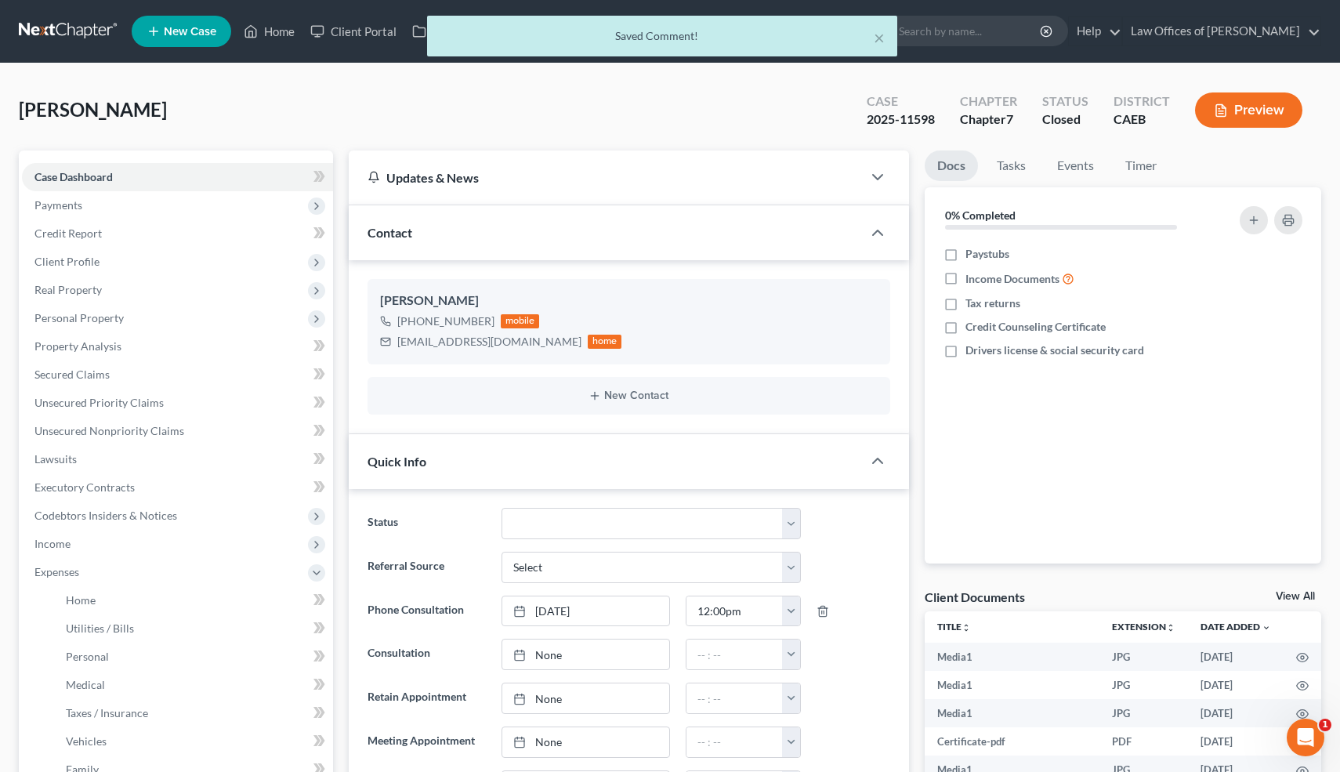
scroll to position [1562, 0]
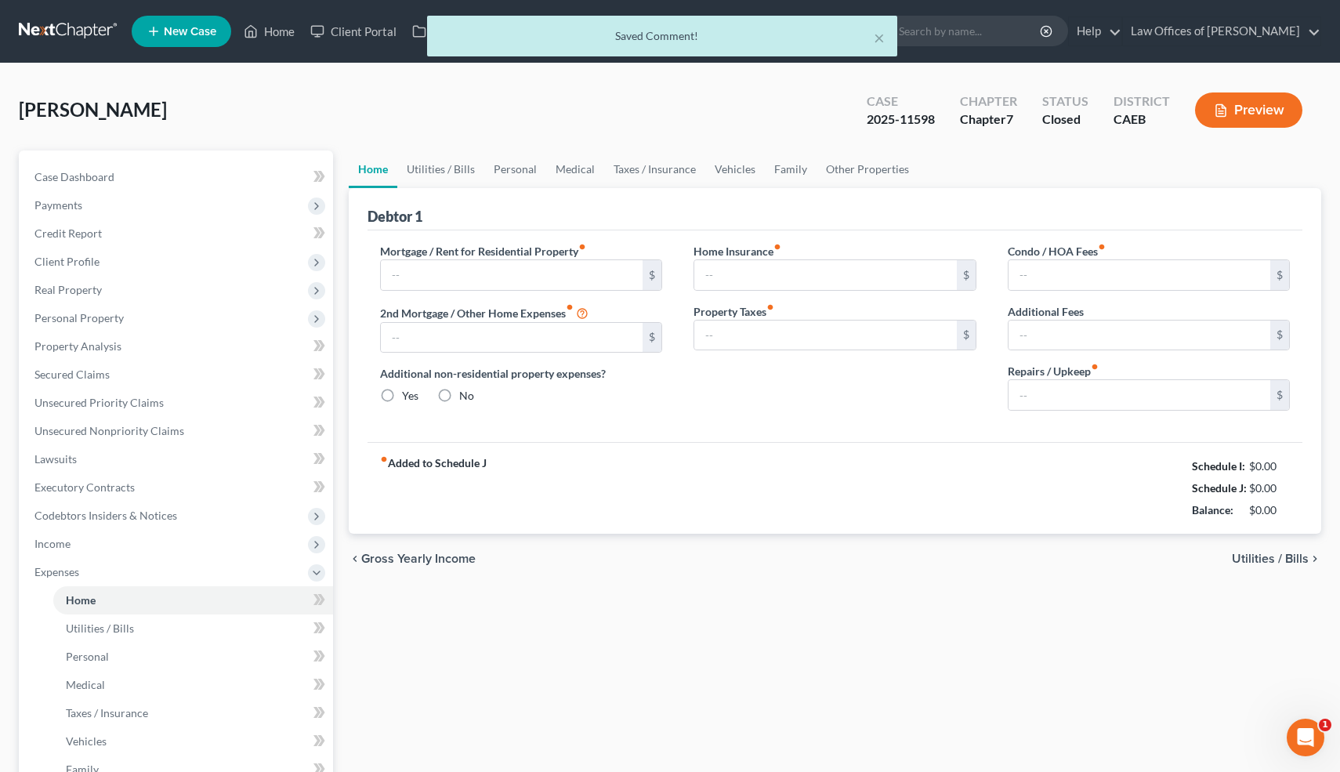
type input "1,756.00"
type input "0.00"
radio input "true"
type input "0.00"
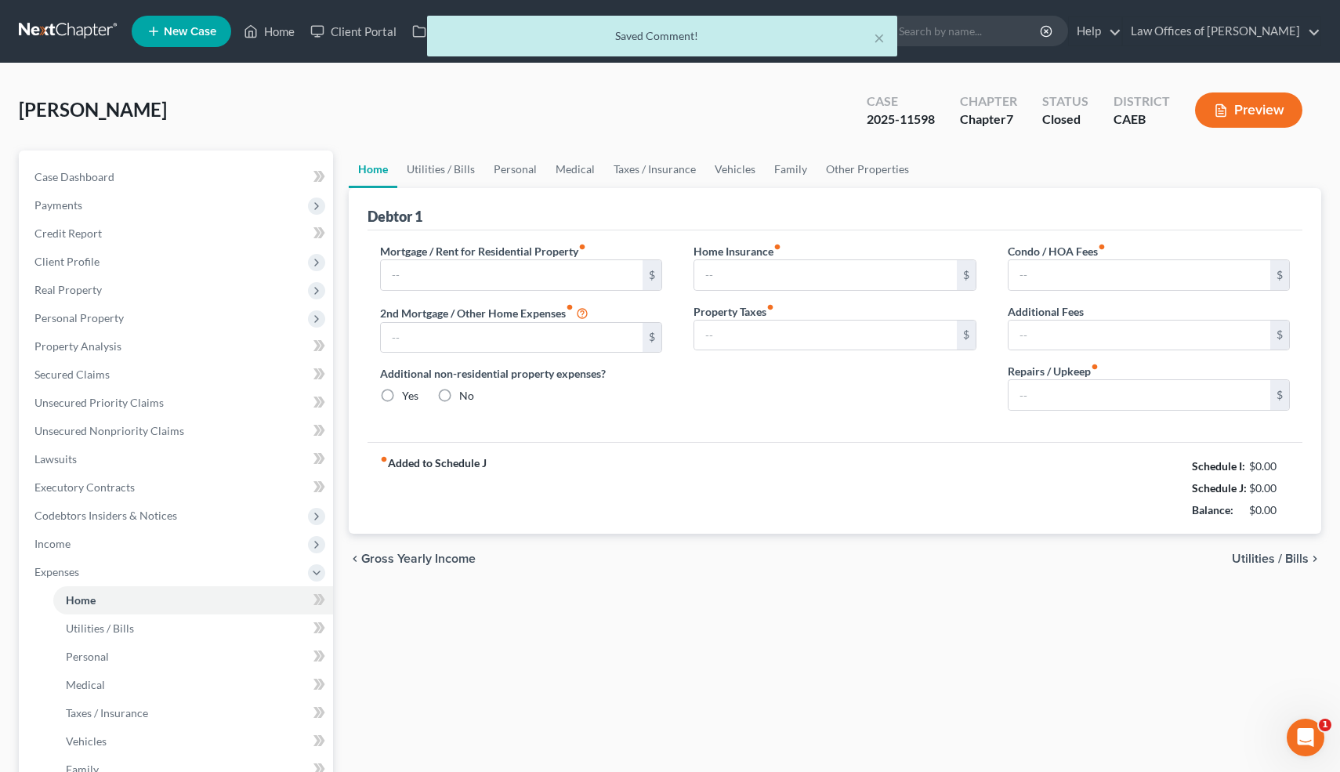
type input "0.00"
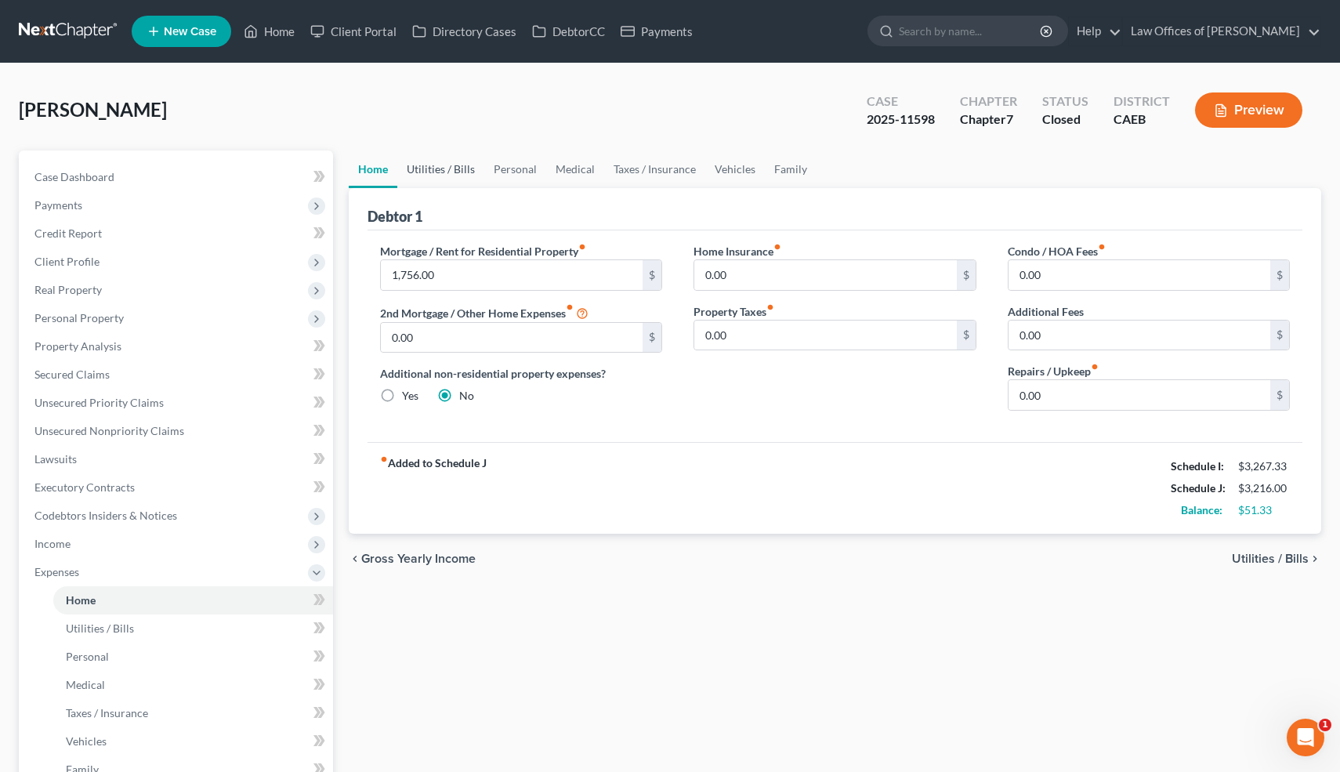
click at [432, 171] on link "Utilities / Bills" at bounding box center [440, 169] width 87 height 38
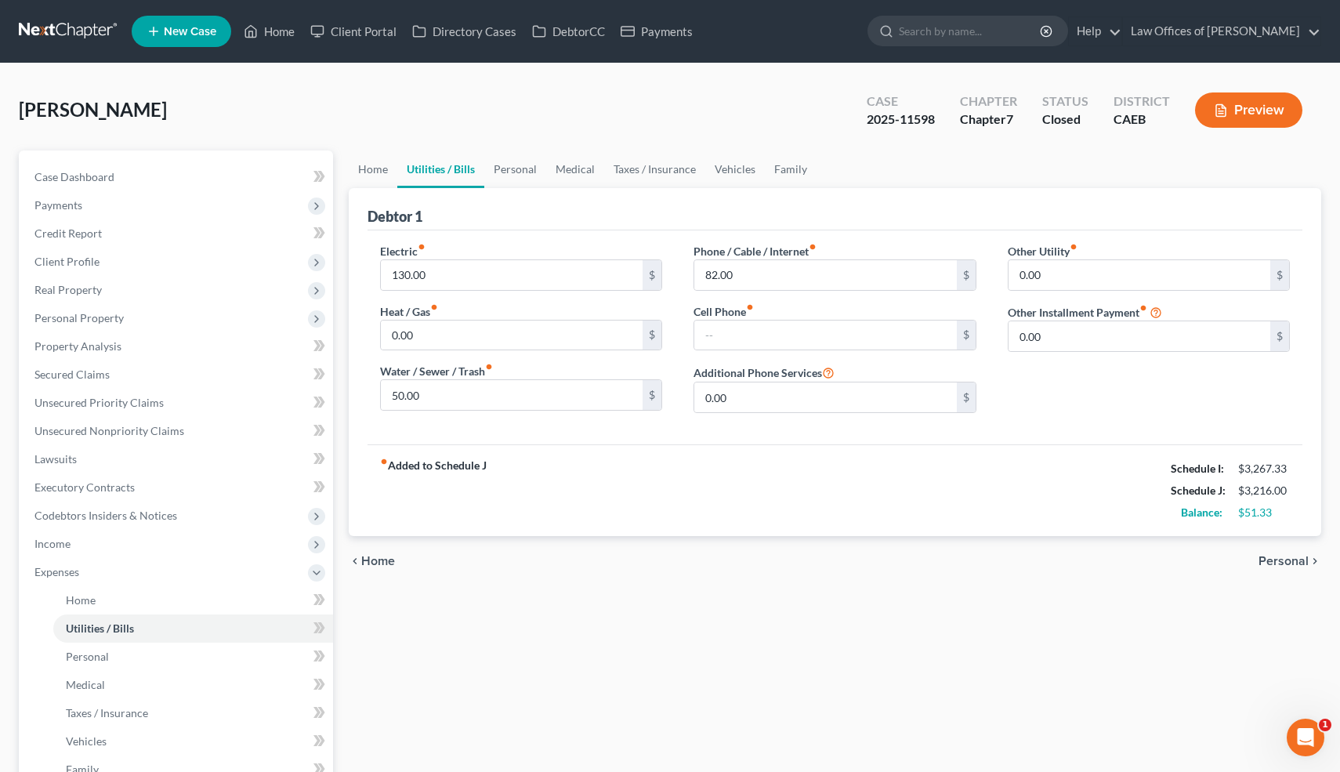
click at [432, 171] on link "Utilities / Bills" at bounding box center [440, 169] width 87 height 38
click at [518, 172] on link "Personal" at bounding box center [515, 169] width 62 height 38
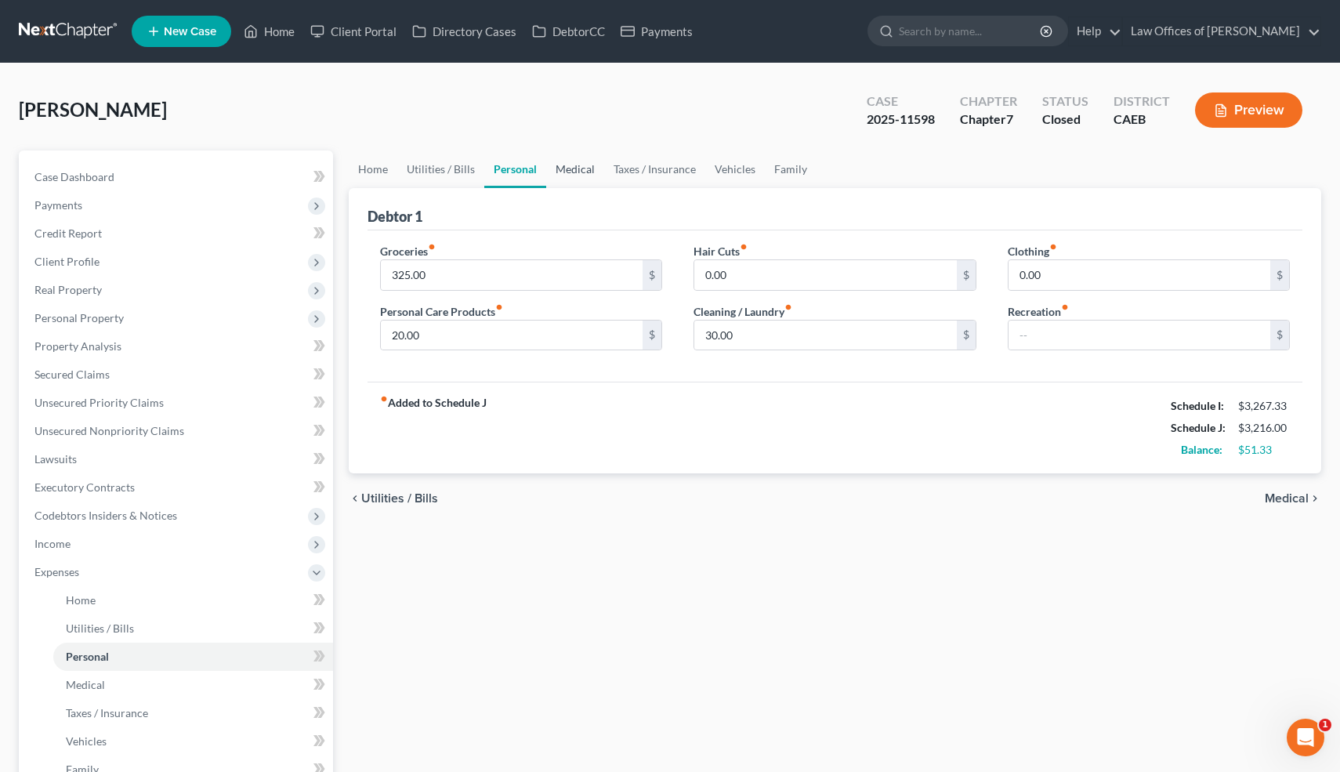
click at [558, 171] on link "Medical" at bounding box center [575, 169] width 58 height 38
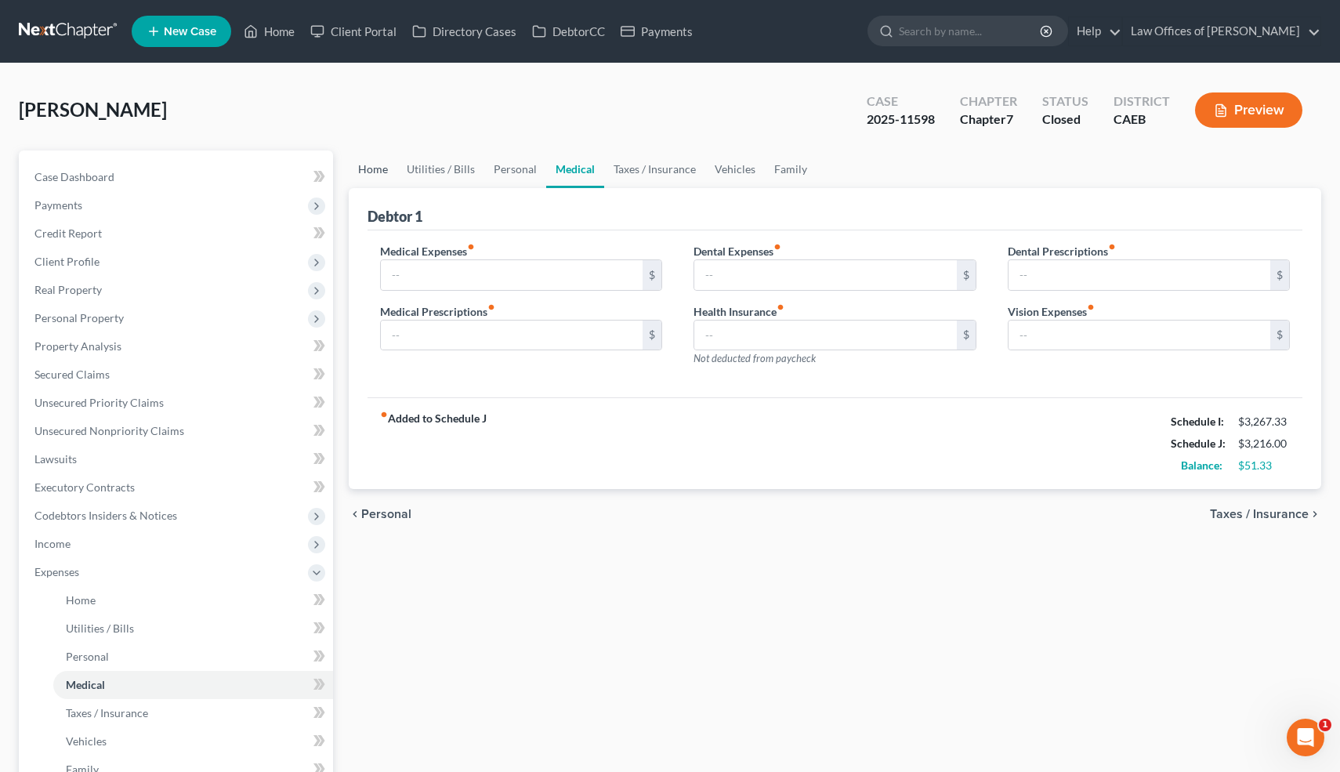
click at [354, 174] on link "Home" at bounding box center [373, 169] width 49 height 38
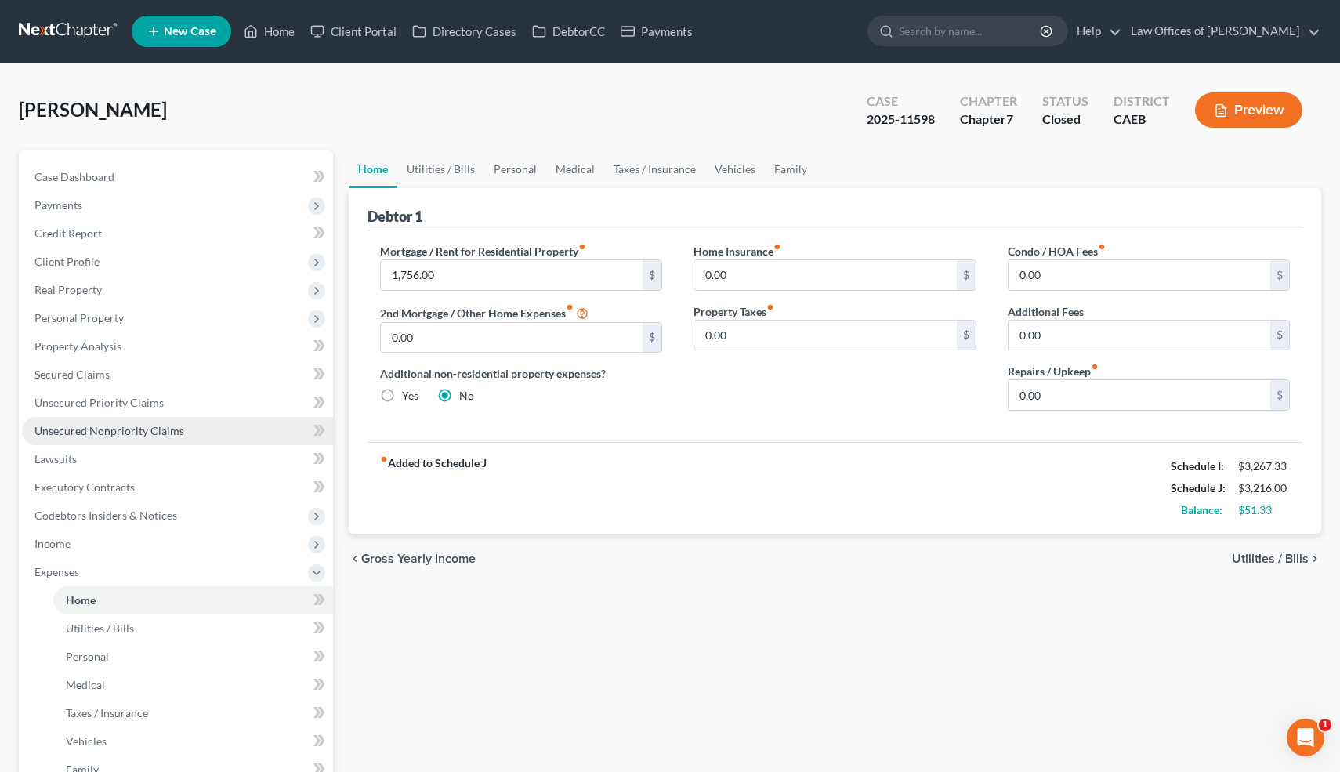
click at [158, 426] on span "Unsecured Nonpriority Claims" at bounding box center [109, 430] width 150 height 13
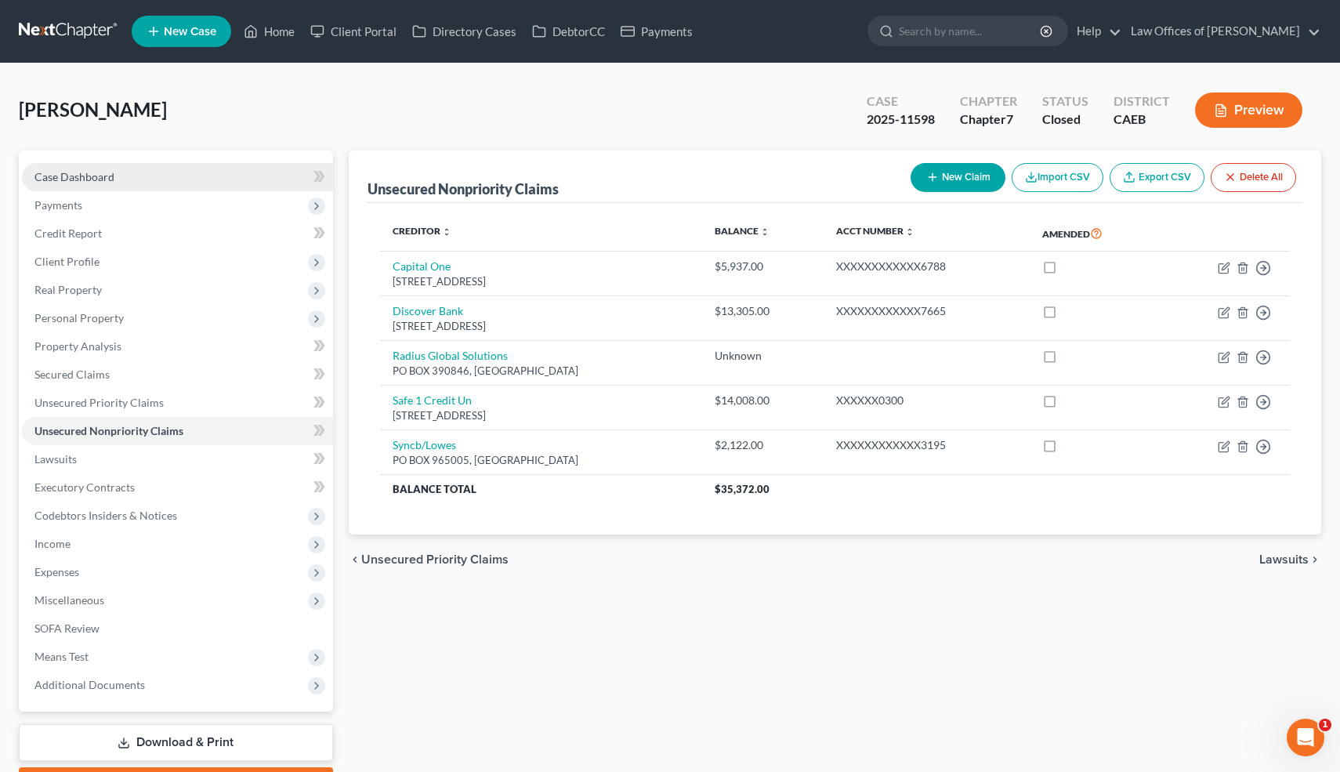
click at [134, 175] on link "Case Dashboard" at bounding box center [177, 177] width 311 height 28
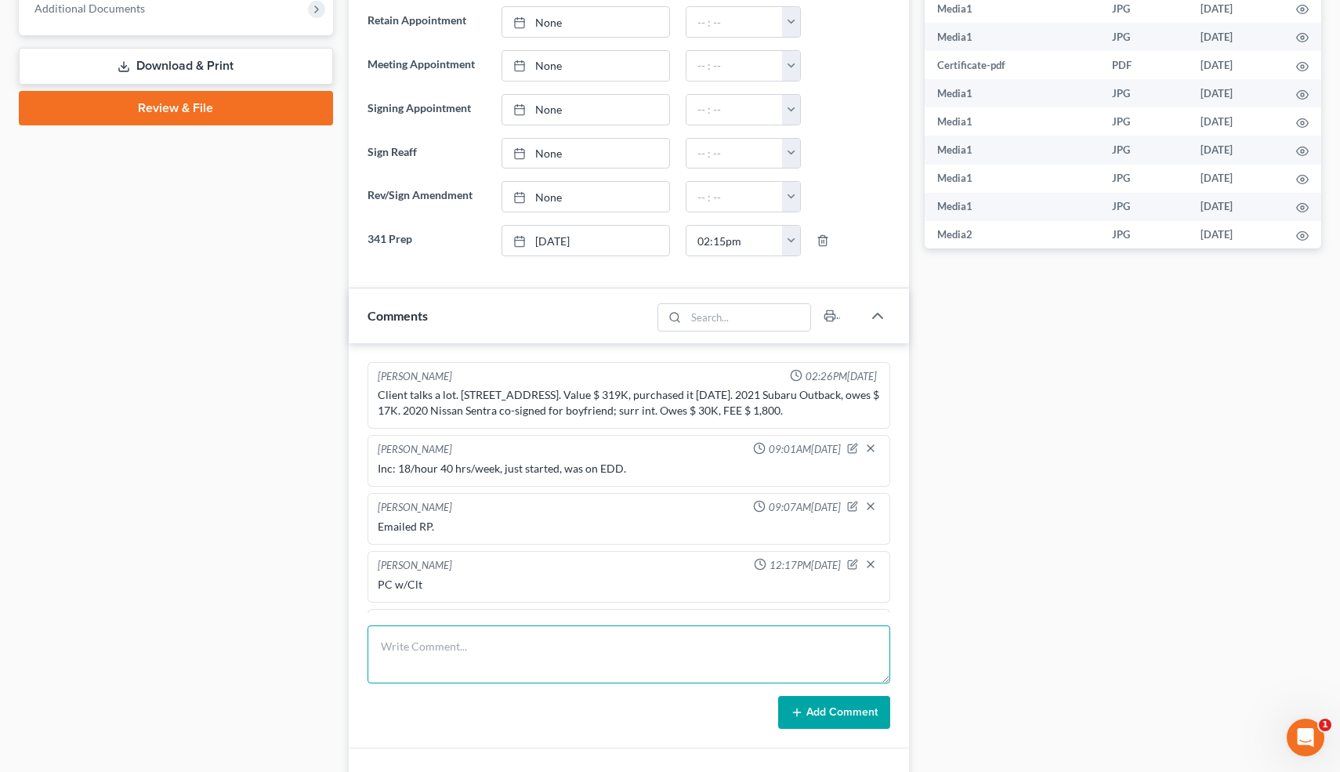
click at [404, 650] on textarea at bounding box center [628, 654] width 523 height 58
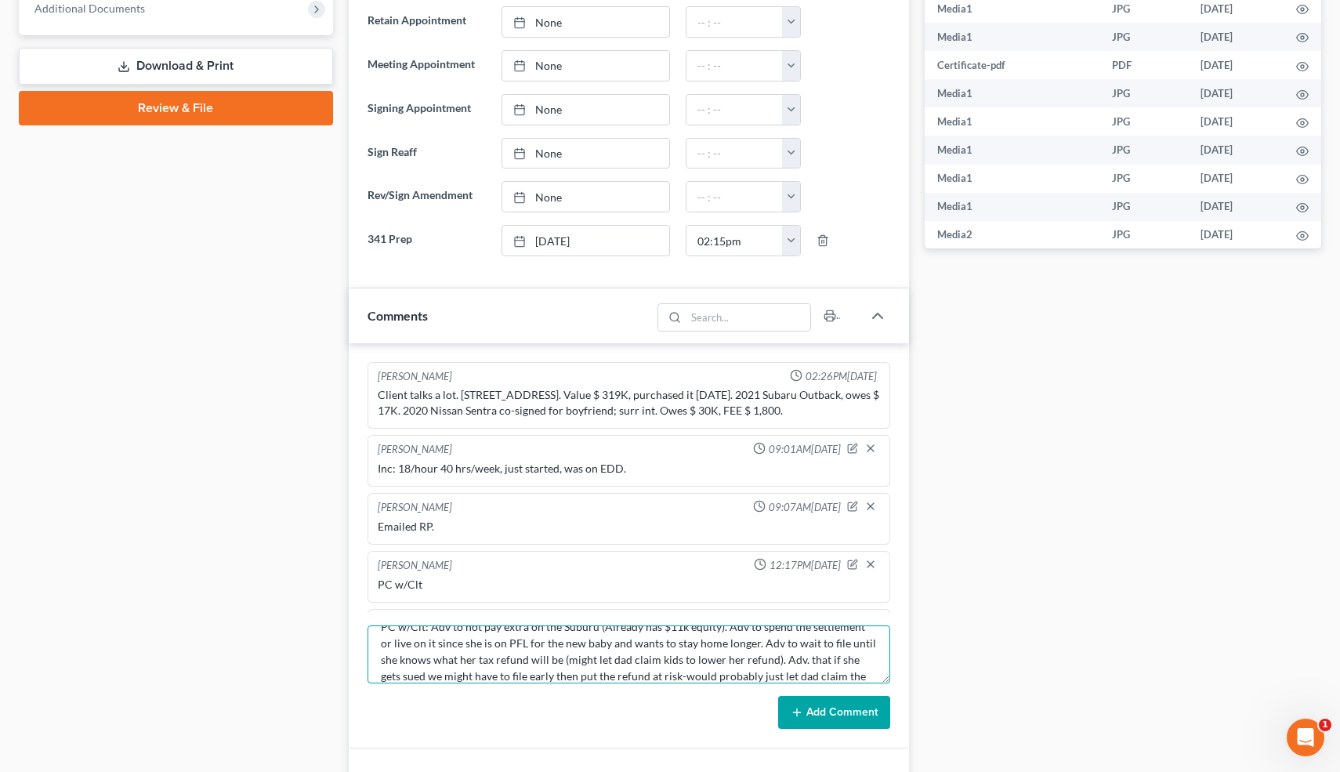
scroll to position [36, 0]
type textarea "PC w/Clt: Adv to not pay extra on the Suburu (Already has $11k equity). Adv to …"
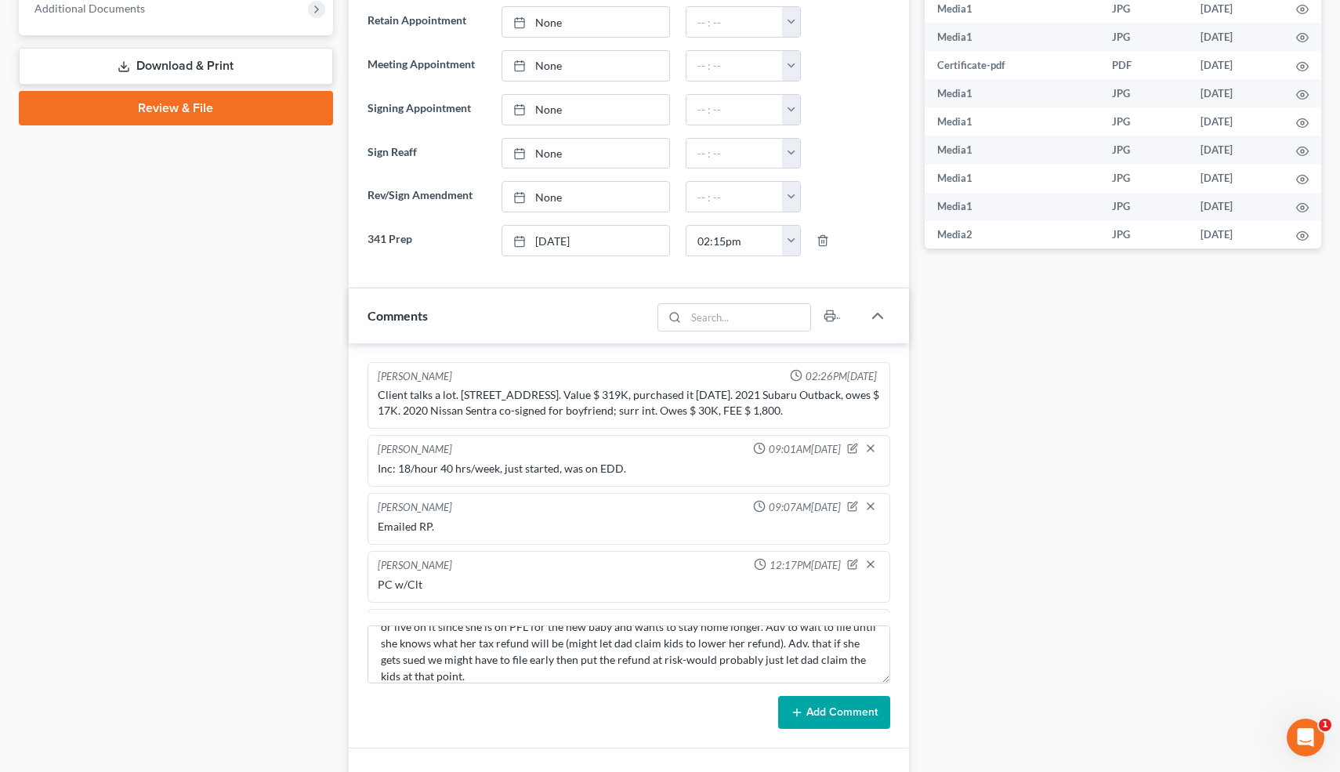
click at [798, 712] on line at bounding box center [797, 712] width 7 height 0
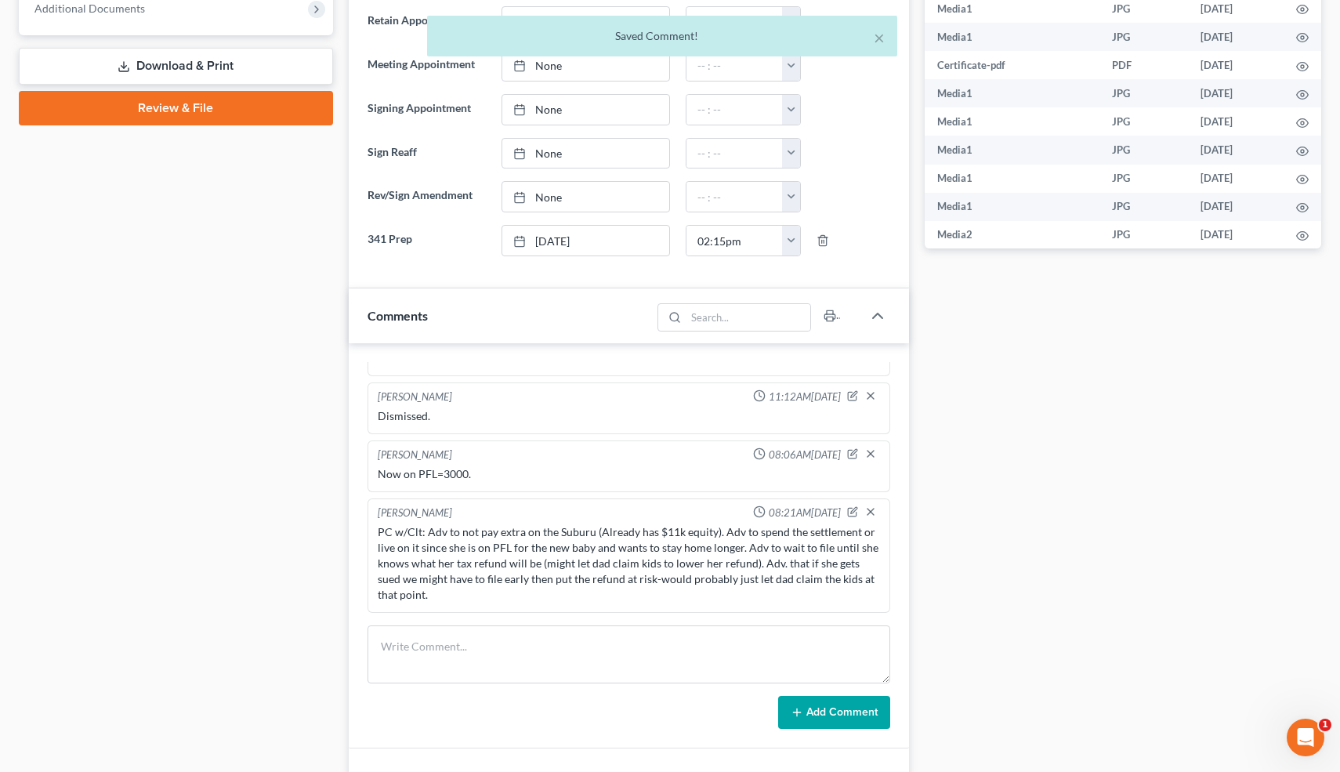
scroll to position [1380, 0]
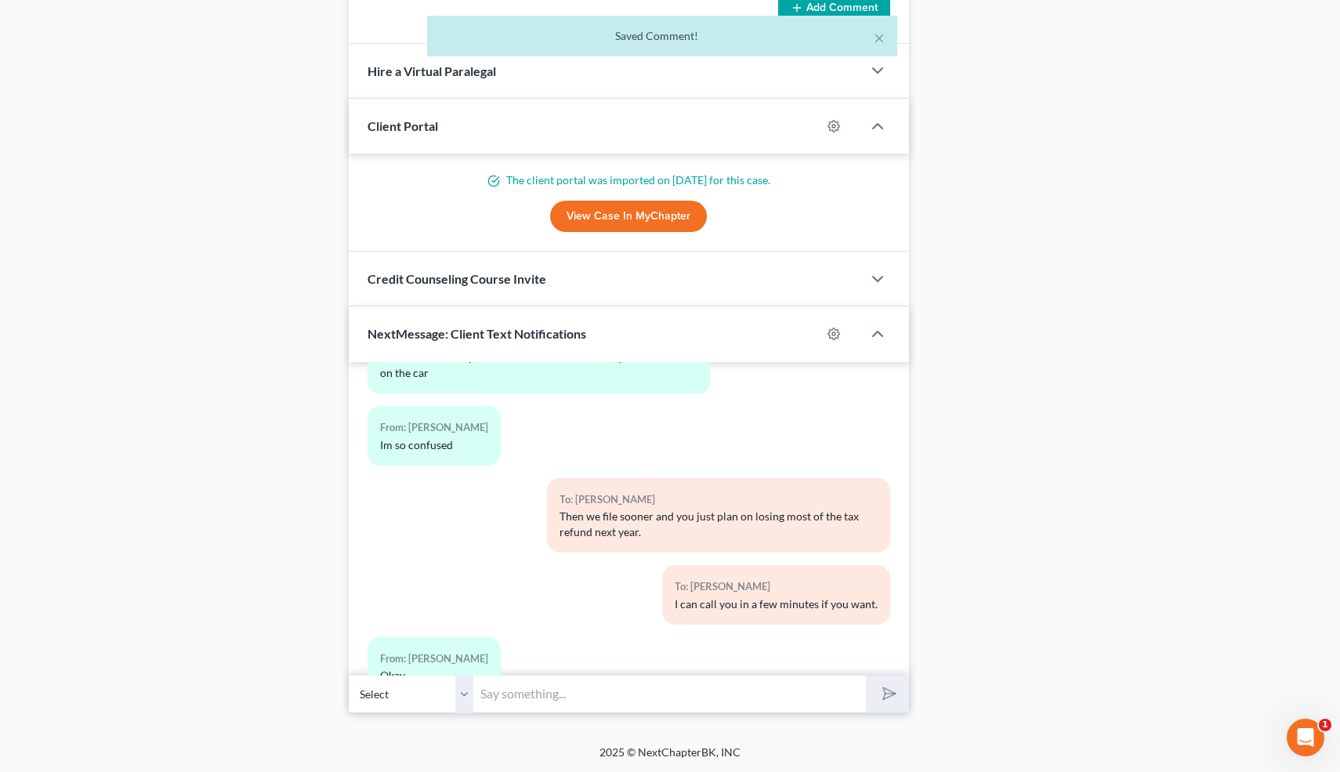
click at [564, 685] on input "text" at bounding box center [670, 694] width 393 height 38
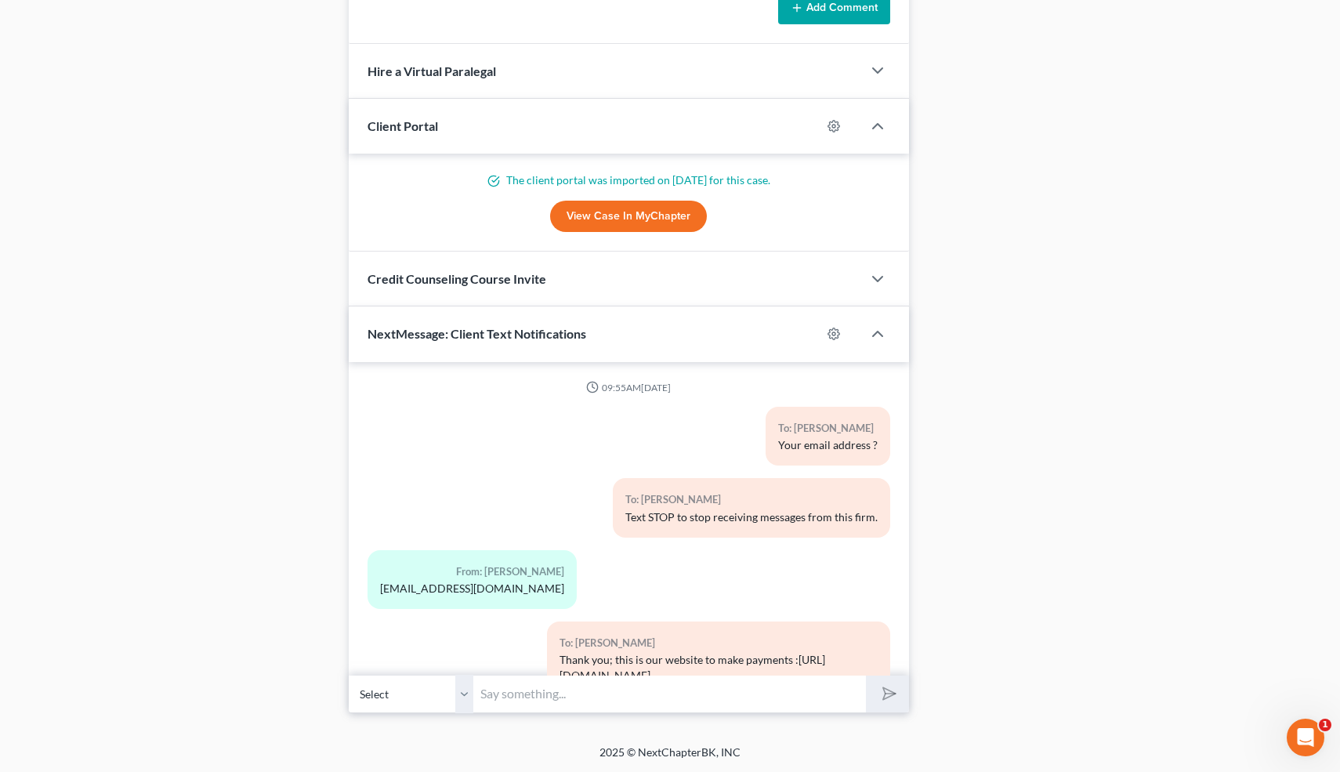
scroll to position [31707, 0]
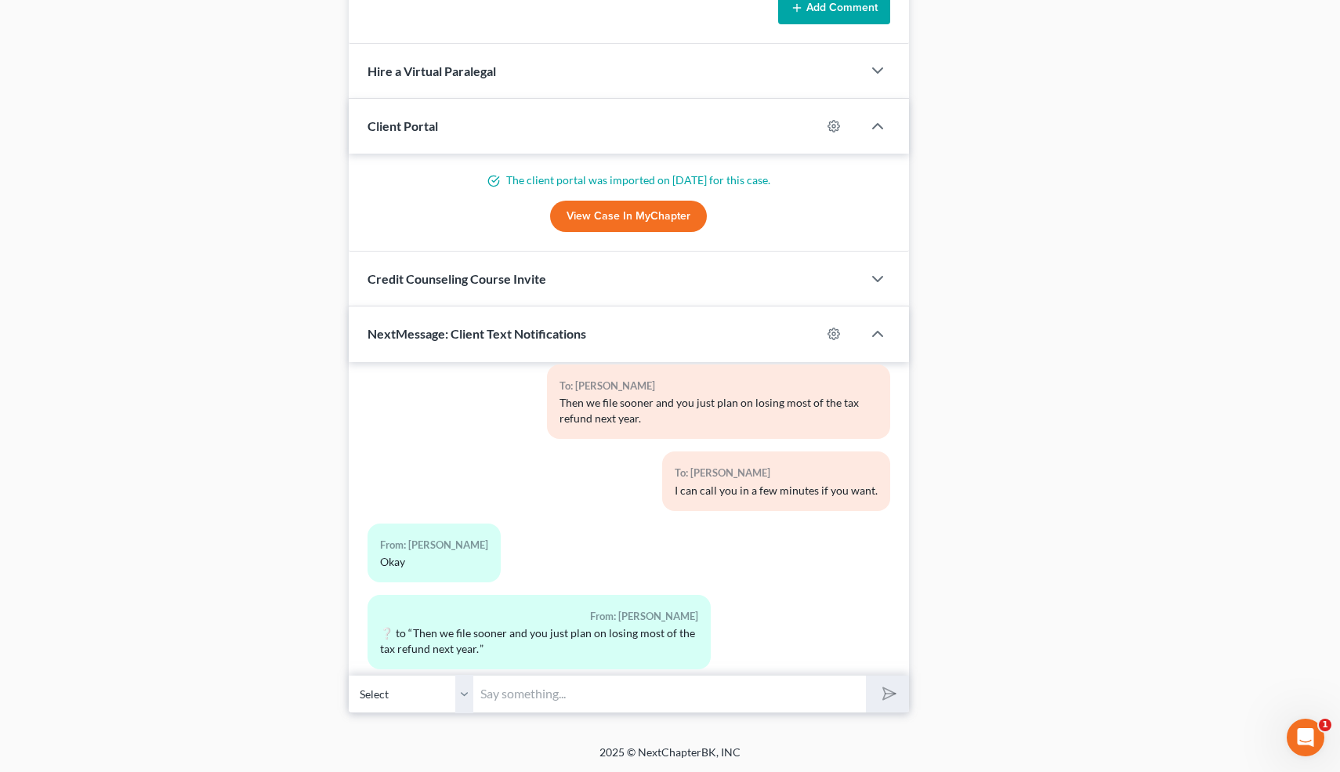
click at [518, 696] on input "text" at bounding box center [670, 694] width 393 height 38
click at [528, 694] on input "text" at bounding box center [670, 694] width 393 height 38
type input "You can deposit it now because no one can take it. Go ahead and pay bills or wh…"
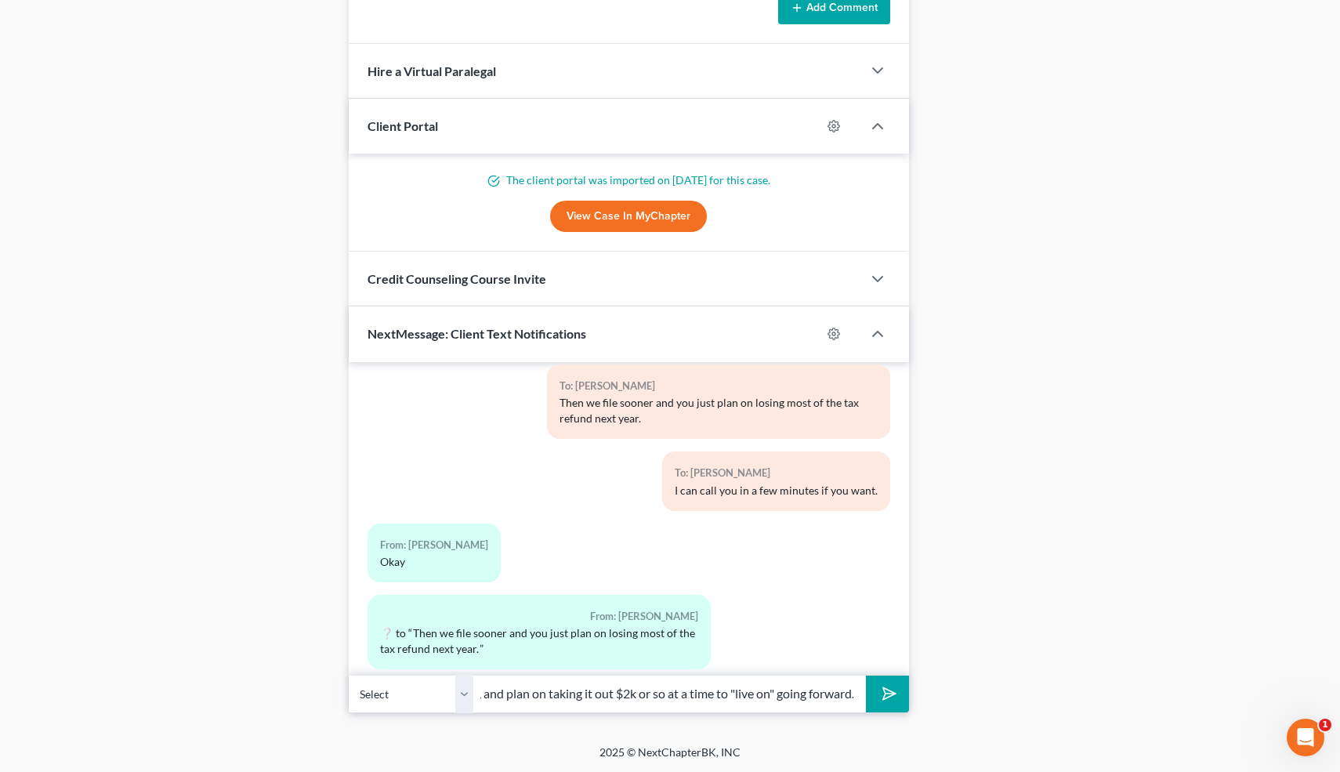
click at [866, 675] on button "submit" at bounding box center [887, 693] width 43 height 37
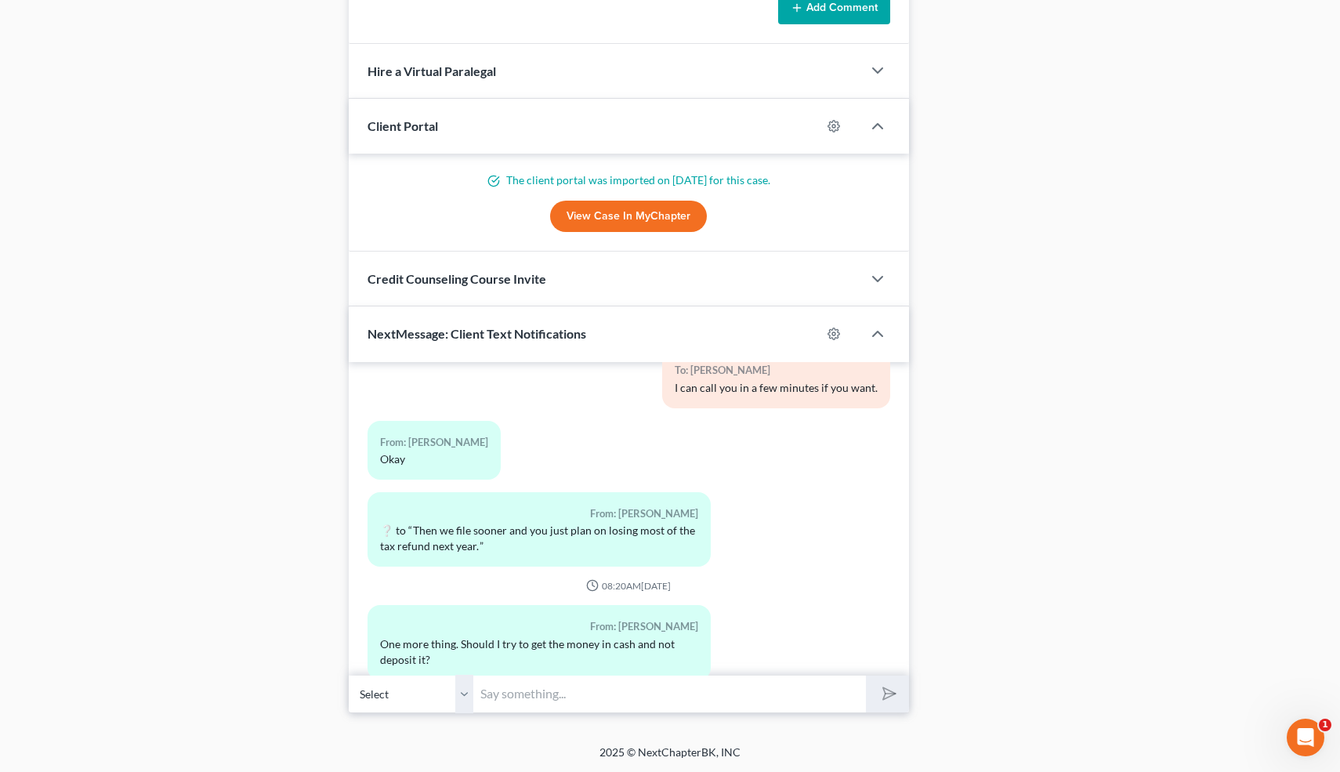
click at [566, 689] on input "text" at bounding box center [670, 694] width 393 height 38
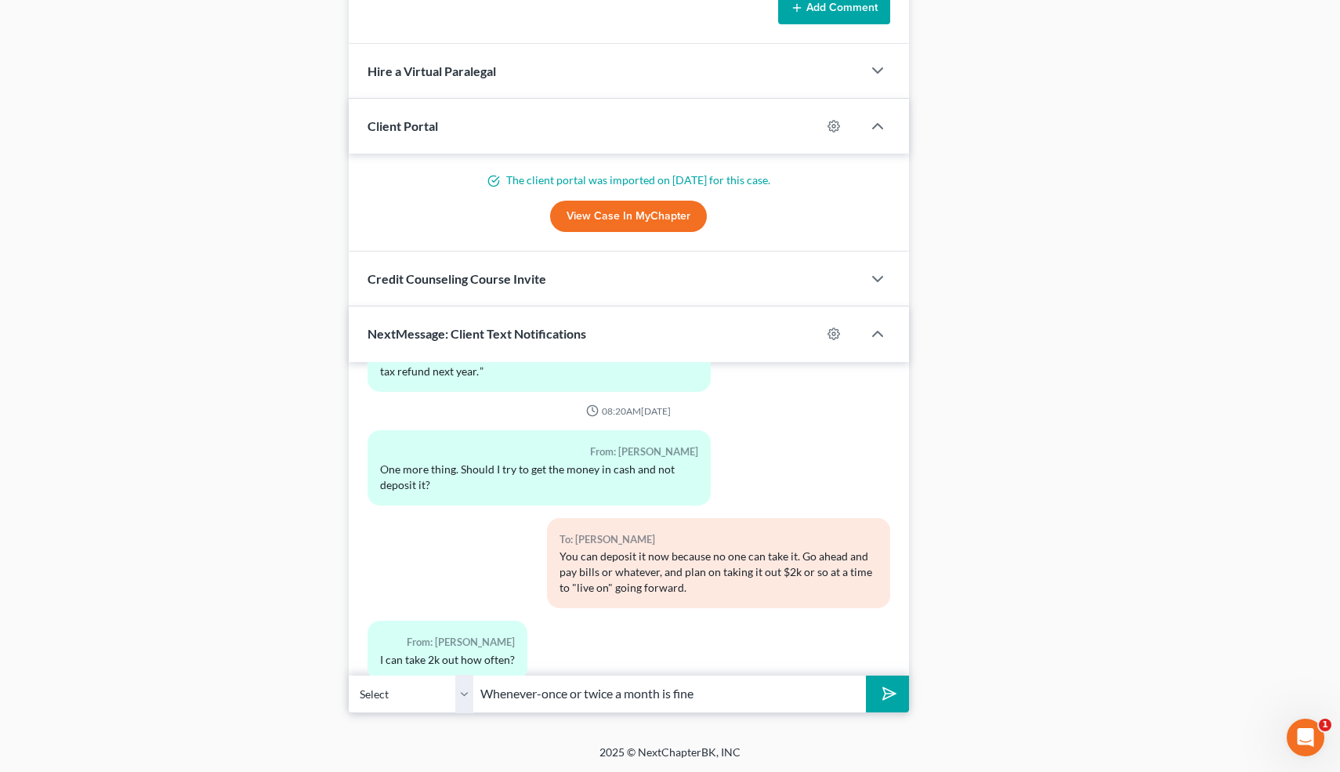
type input "Whenever-once or twice a month is fine"
click at [866, 675] on button "submit" at bounding box center [887, 693] width 43 height 37
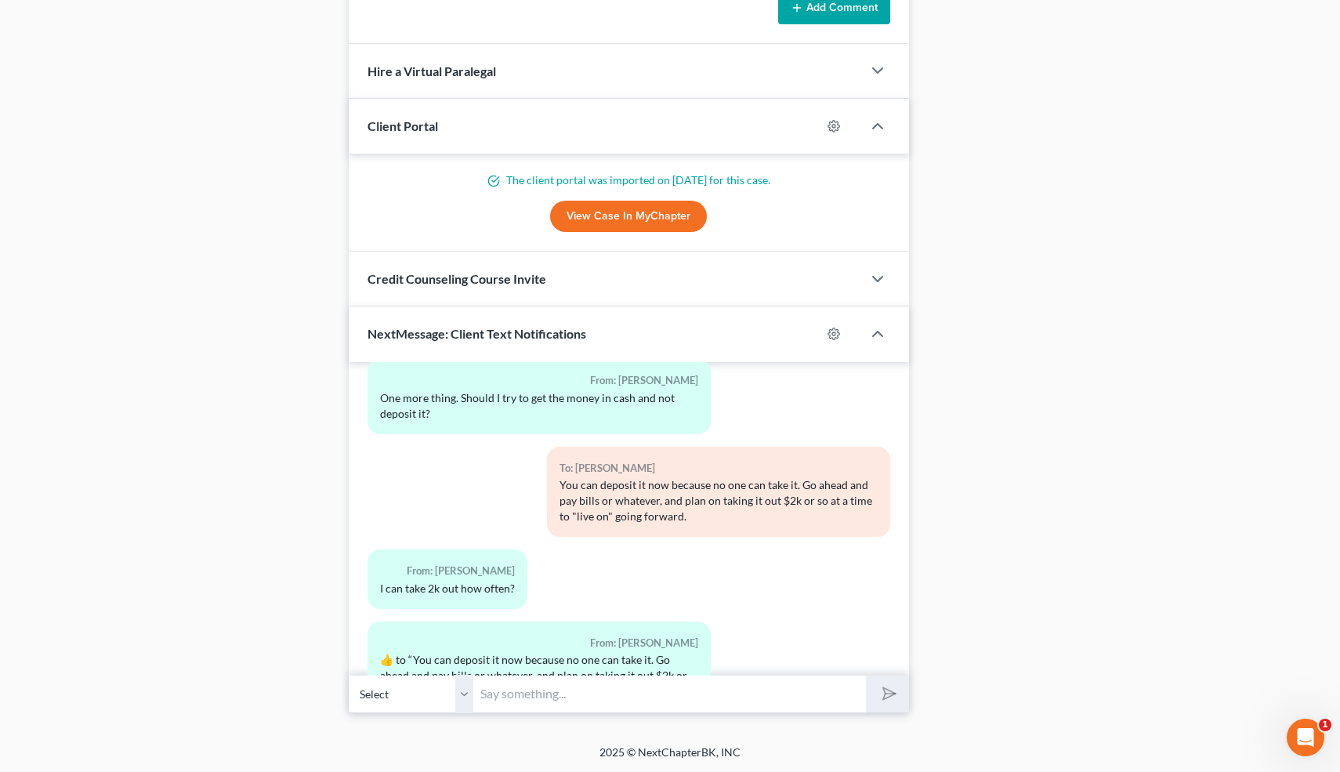
click at [522, 690] on input "text" at bounding box center [670, 694] width 393 height 38
type input "You're welcome!"
click at [866, 675] on button "submit" at bounding box center [887, 693] width 43 height 37
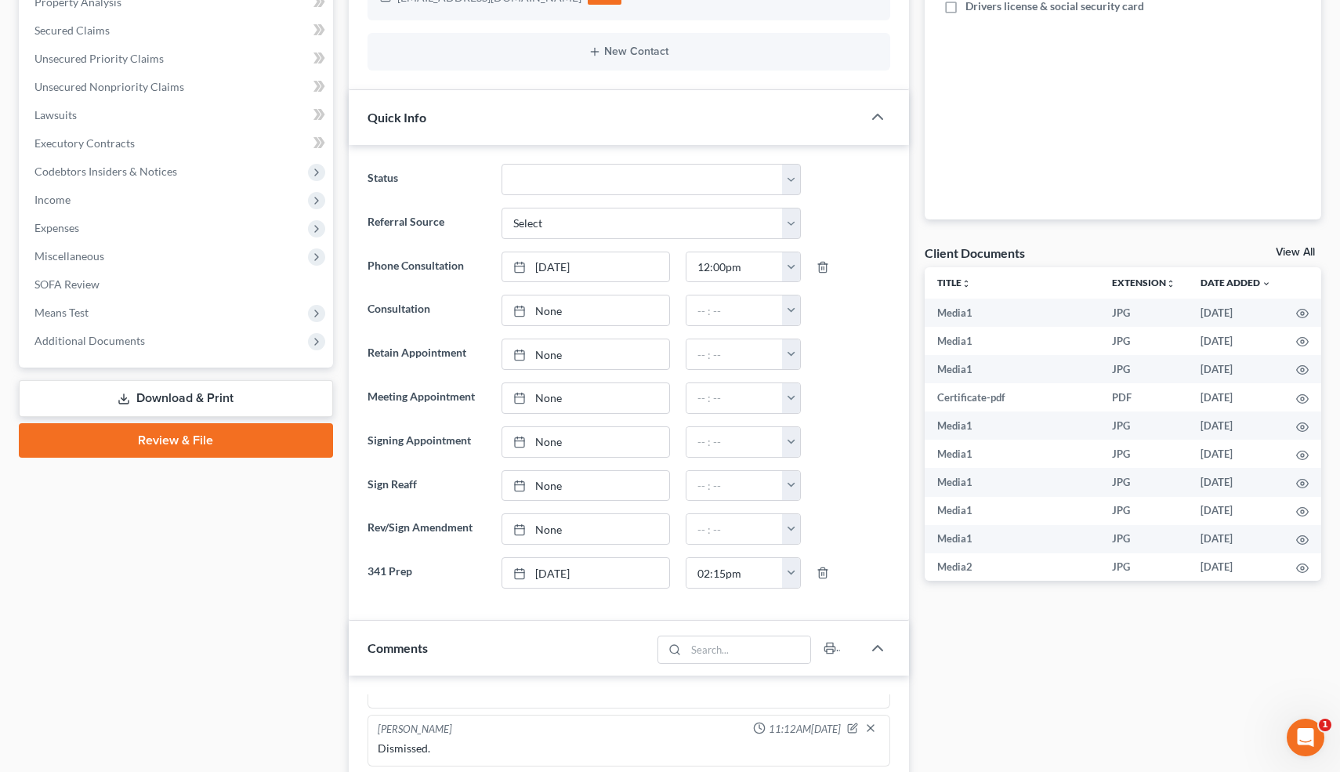
scroll to position [0, 0]
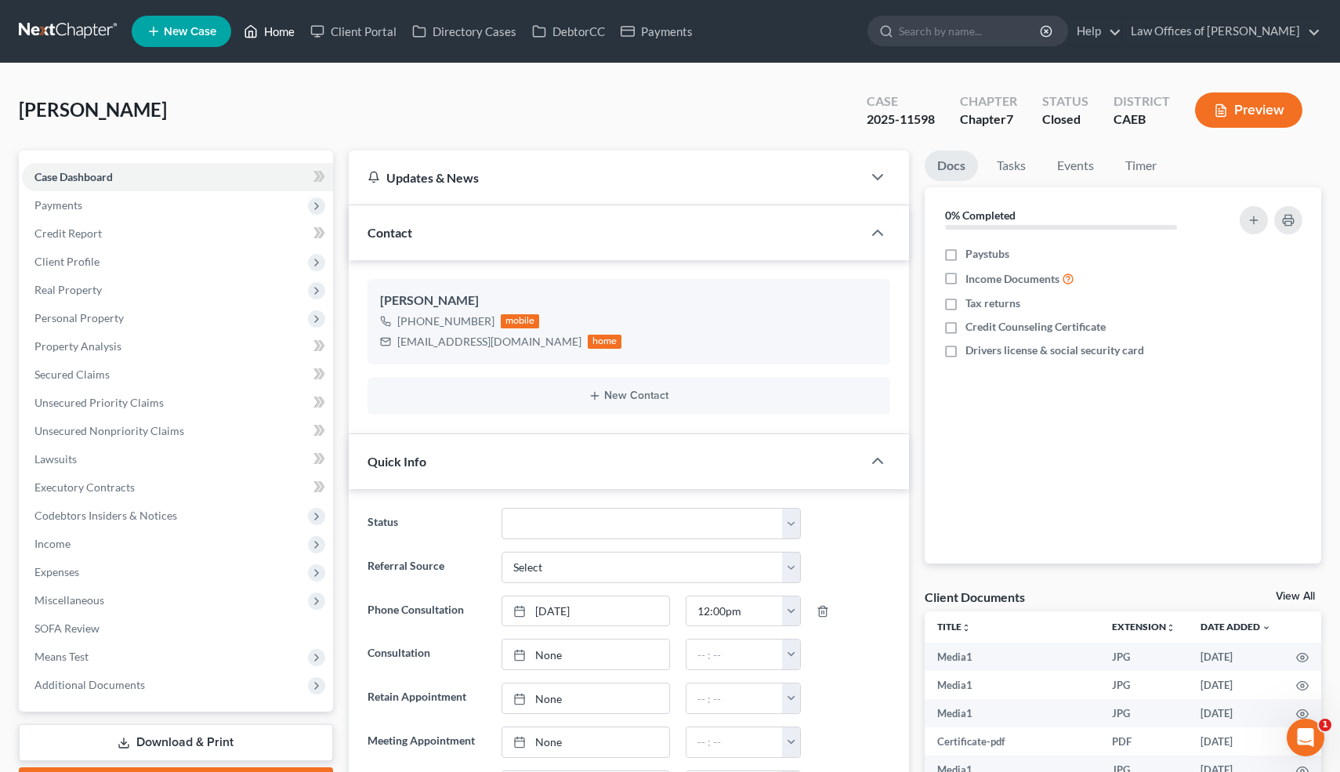
click at [279, 34] on link "Home" at bounding box center [269, 31] width 67 height 28
